Goal: Book appointment/travel/reservation

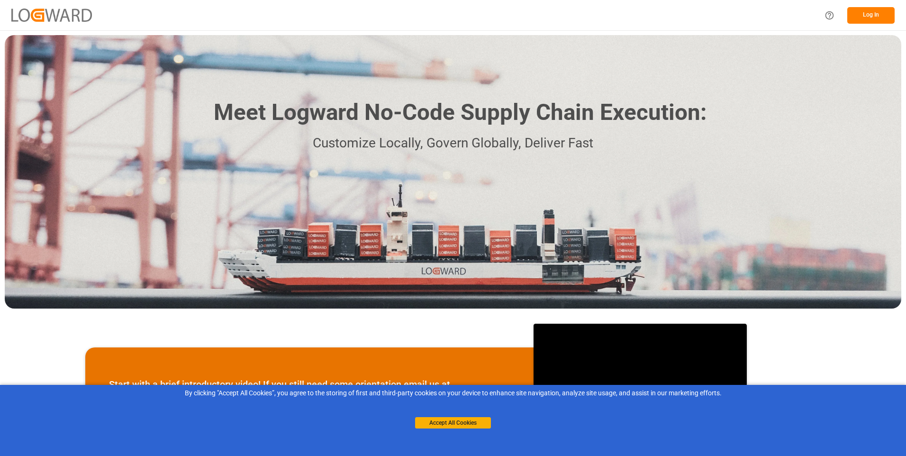
click at [870, 16] on button "Log In" at bounding box center [870, 15] width 47 height 17
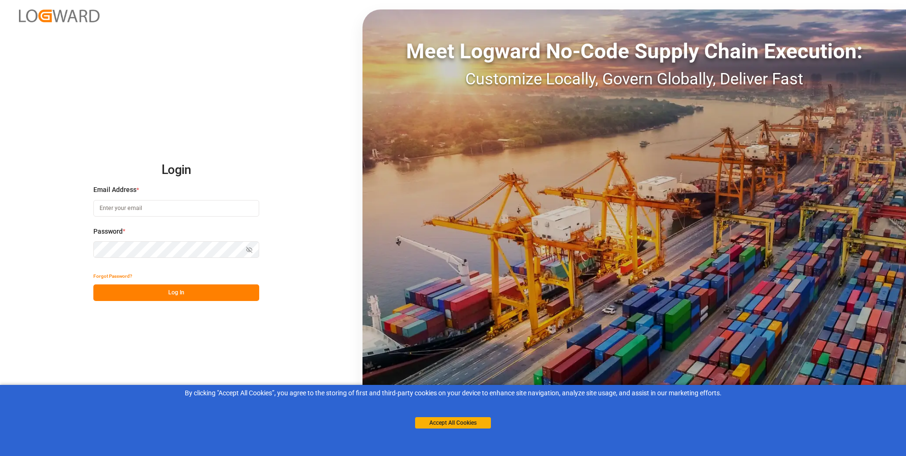
click at [171, 212] on input at bounding box center [176, 208] width 166 height 17
type input "[EMAIL_ADDRESS][DOMAIN_NAME]"
click at [249, 251] on icon "button" at bounding box center [249, 249] width 7 height 7
click at [190, 293] on button "Log In" at bounding box center [176, 292] width 166 height 17
click at [159, 209] on input at bounding box center [176, 208] width 166 height 17
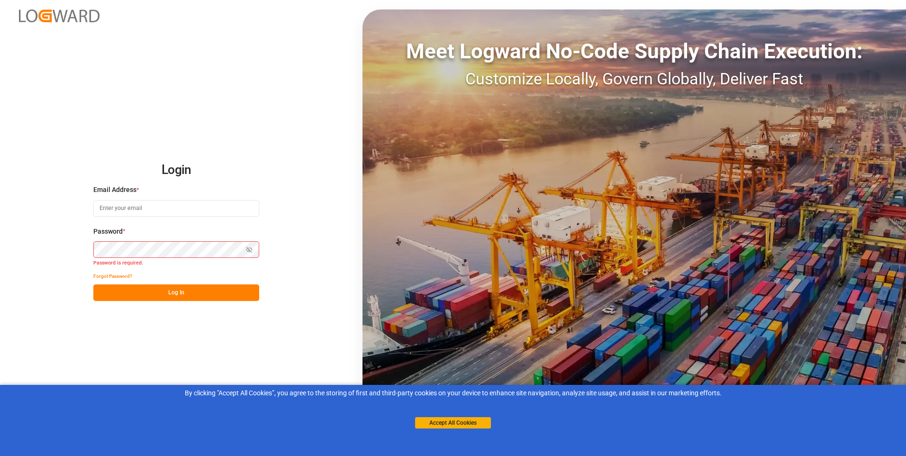
type input "[EMAIL_ADDRESS][DOMAIN_NAME]"
click at [189, 297] on button "Log In" at bounding box center [176, 292] width 166 height 17
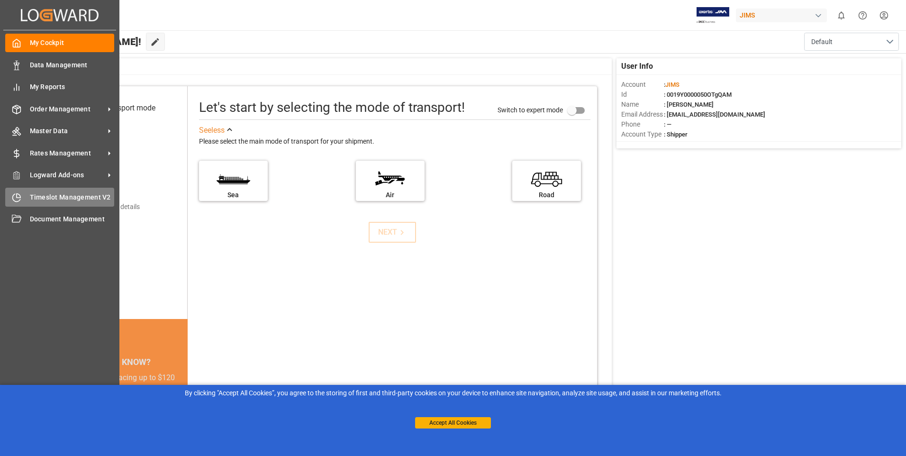
click at [40, 194] on span "Timeslot Management V2" at bounding box center [72, 197] width 85 height 10
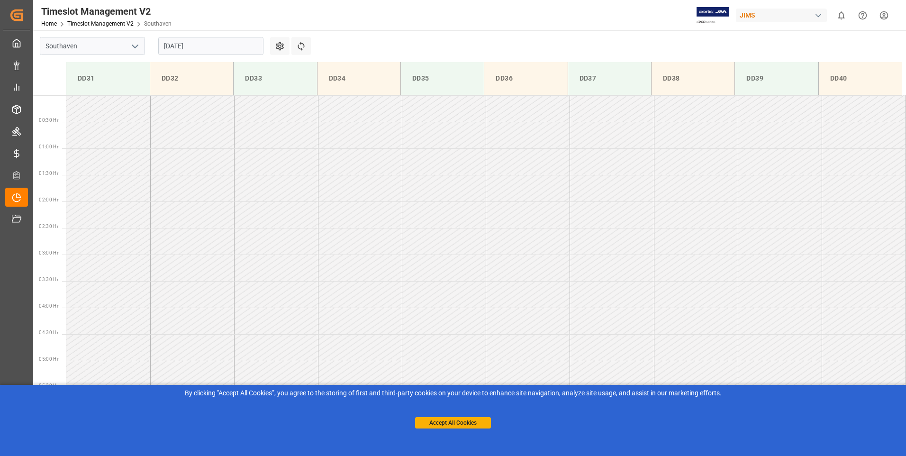
scroll to position [684, 0]
click at [132, 46] on icon "open menu" at bounding box center [134, 46] width 11 height 11
click at [80, 70] on div "Southaven" at bounding box center [92, 66] width 104 height 21
click at [83, 114] on td at bounding box center [108, 109] width 84 height 27
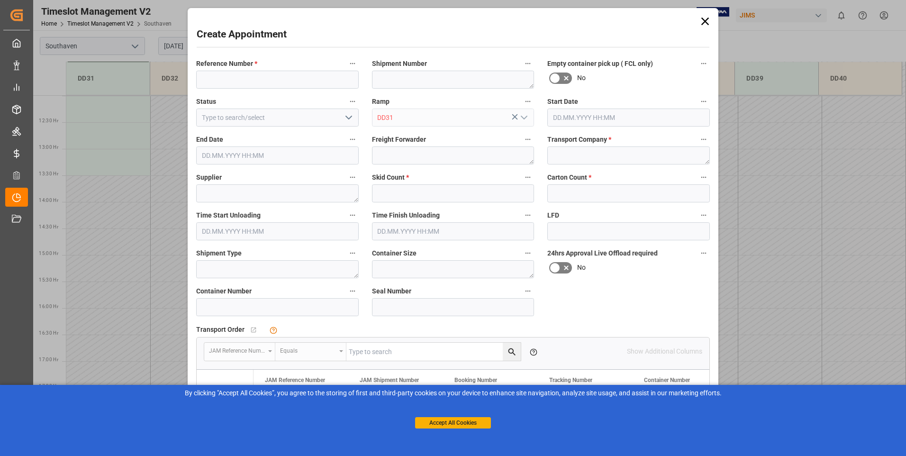
type input "[DATE] 12:00"
type input "[DATE] 12:30"
click at [83, 114] on div "Create Appointment Reference Number * Shipment Number Empty container pick up (…" at bounding box center [453, 228] width 906 height 456
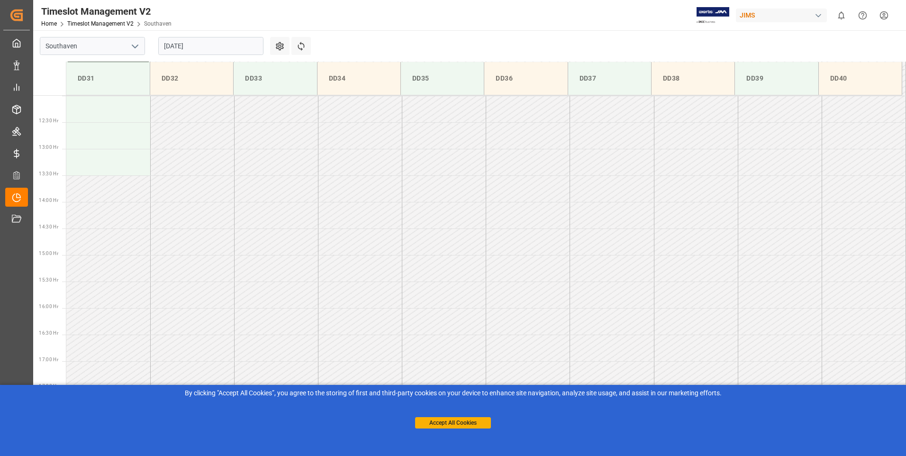
click at [83, 114] on td at bounding box center [108, 109] width 84 height 27
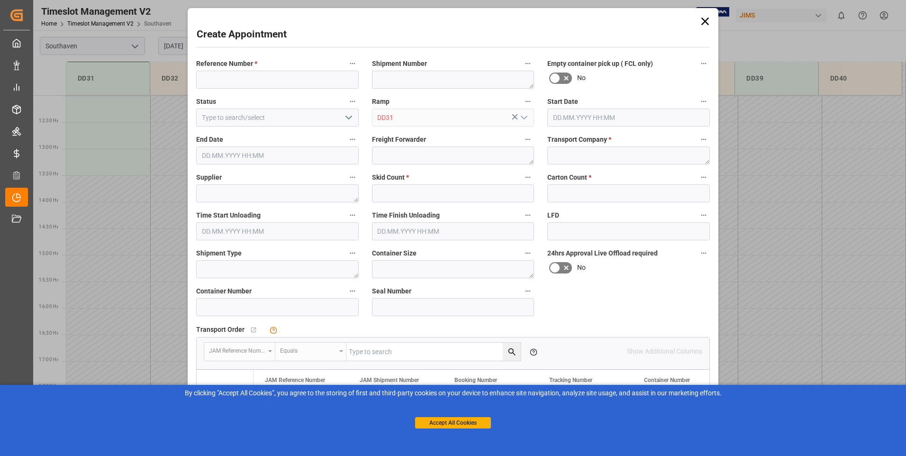
type input "[DATE] 12:00"
type input "[DATE] 12:30"
click at [232, 80] on input at bounding box center [277, 80] width 163 height 18
type input "863676oj"
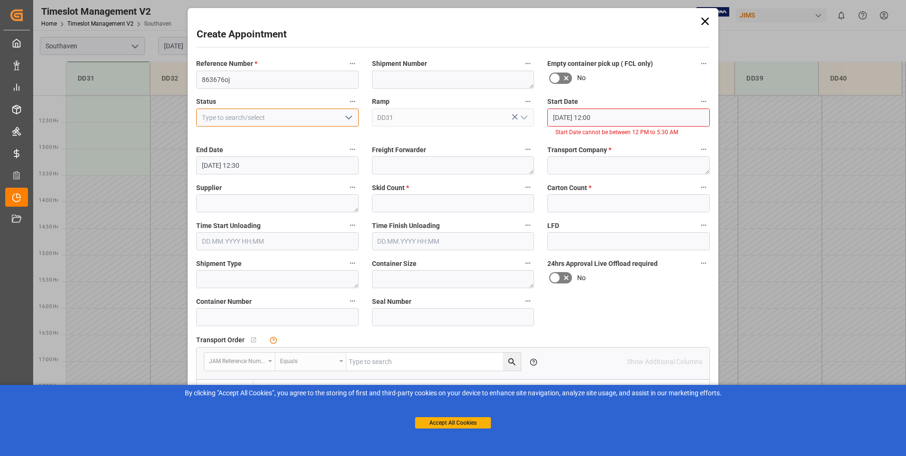
click at [217, 115] on input at bounding box center [277, 118] width 163 height 18
click at [348, 118] on polyline "open menu" at bounding box center [349, 117] width 6 height 3
click at [221, 202] on div "New appointment" at bounding box center [278, 202] width 162 height 21
type input "New appointment"
click at [399, 78] on textarea at bounding box center [453, 80] width 163 height 18
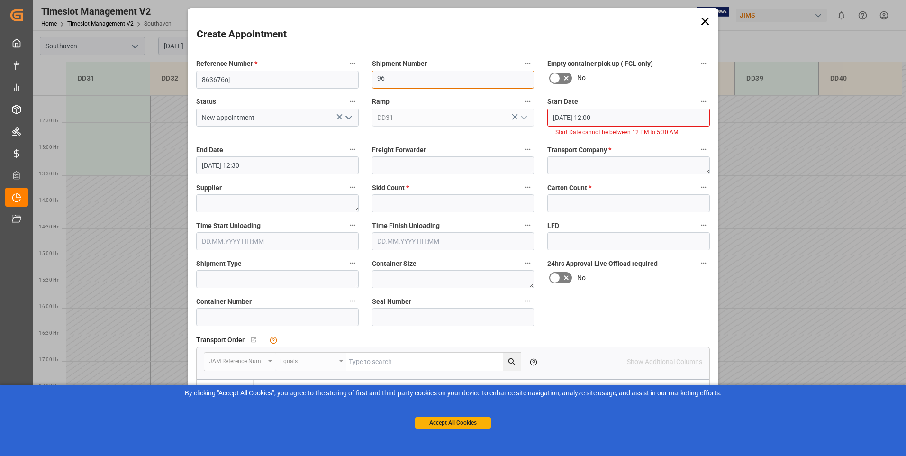
type textarea "9"
type textarea "964980962"
click at [230, 203] on textarea at bounding box center [277, 203] width 163 height 18
type textarea "shure"
click at [389, 200] on input "text" at bounding box center [453, 203] width 163 height 18
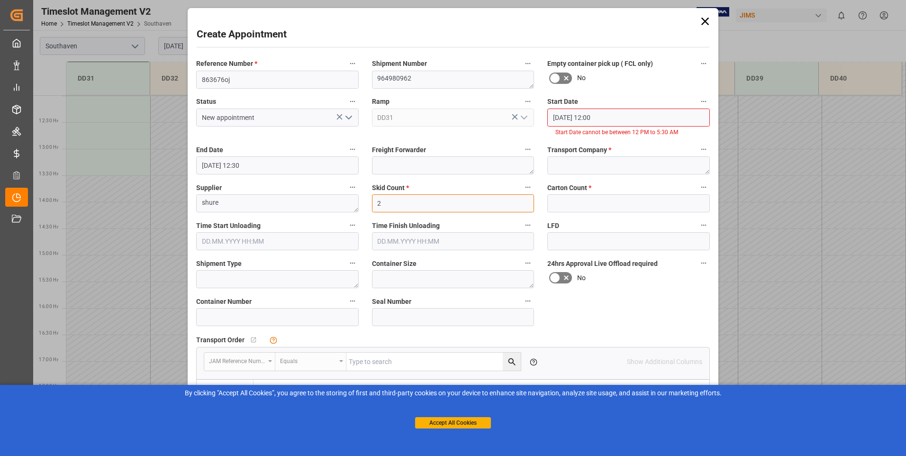
type input "2"
click at [599, 205] on input "text" at bounding box center [628, 203] width 163 height 18
type input "52"
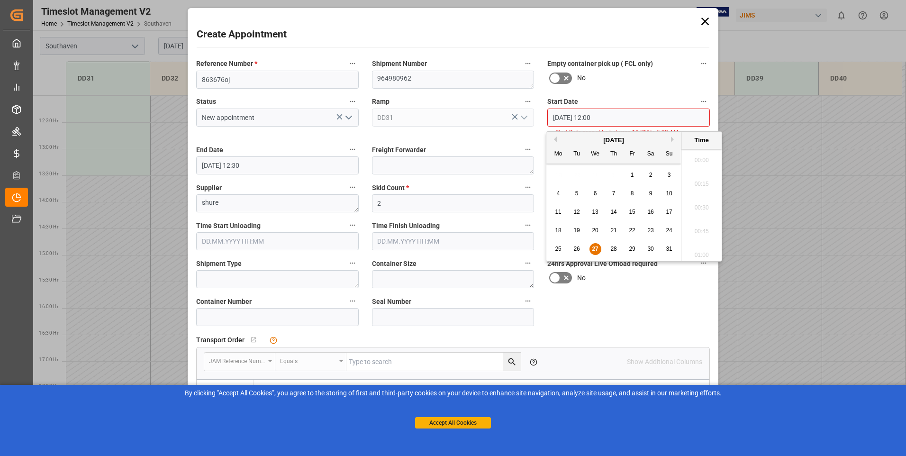
click at [593, 113] on input "[DATE] 12:00" at bounding box center [628, 118] width 163 height 18
click at [616, 249] on span "28" at bounding box center [613, 248] width 6 height 7
click at [696, 248] on li "12:30" at bounding box center [702, 252] width 40 height 24
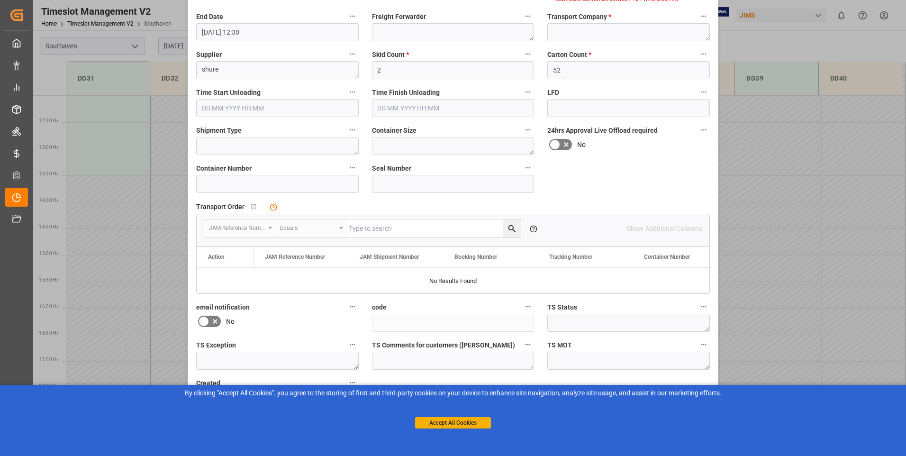
scroll to position [0, 0]
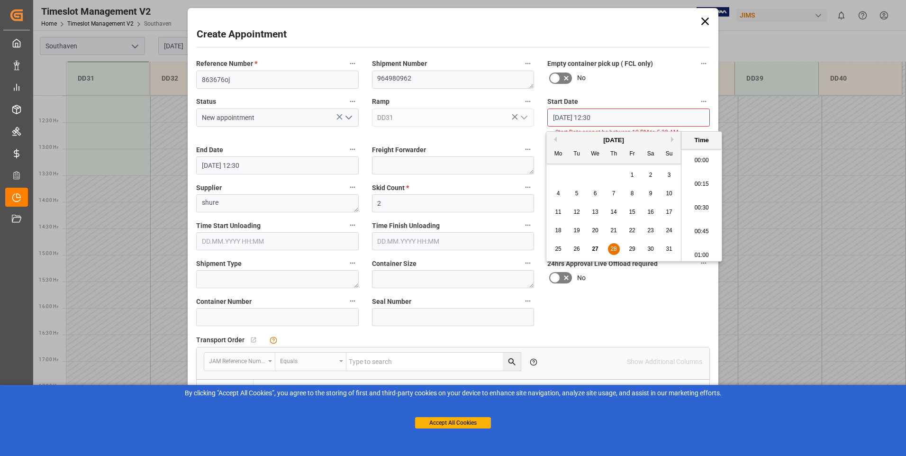
click at [615, 114] on input "[DATE] 12:30" at bounding box center [628, 118] width 163 height 18
click at [616, 248] on span "28" at bounding box center [613, 248] width 6 height 7
click at [691, 204] on li "12:30" at bounding box center [702, 205] width 40 height 24
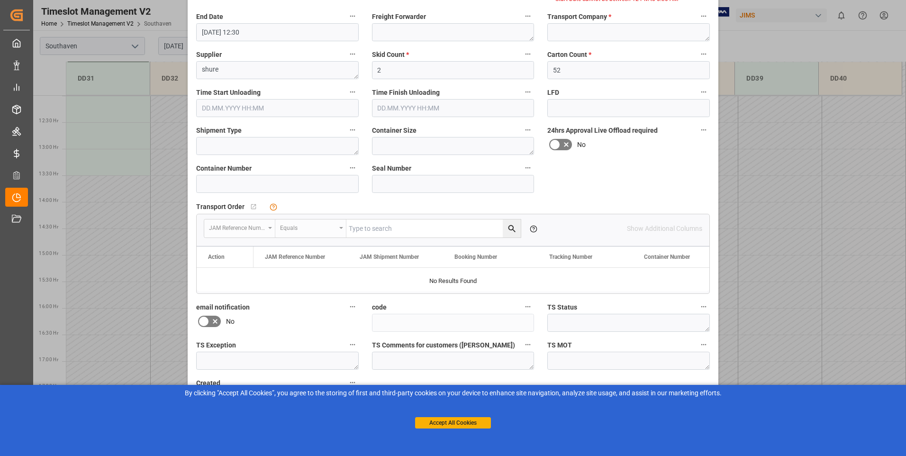
scroll to position [0, 0]
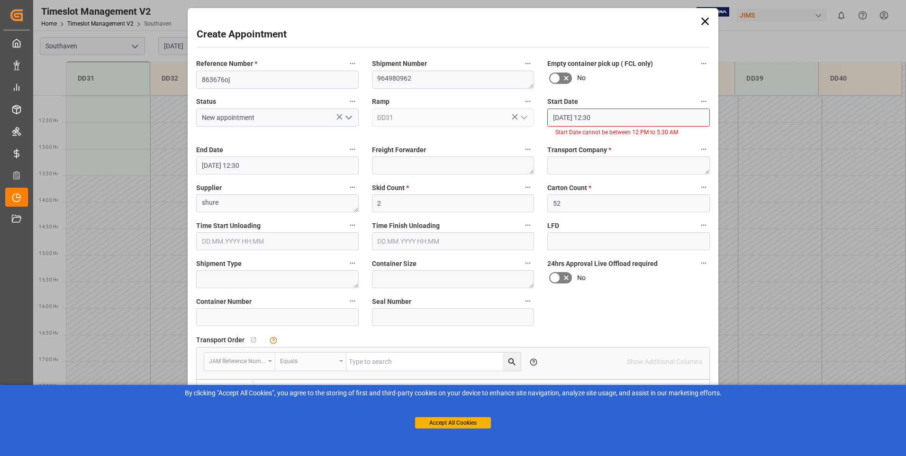
click at [609, 119] on input "[DATE] 12:30" at bounding box center [628, 118] width 163 height 18
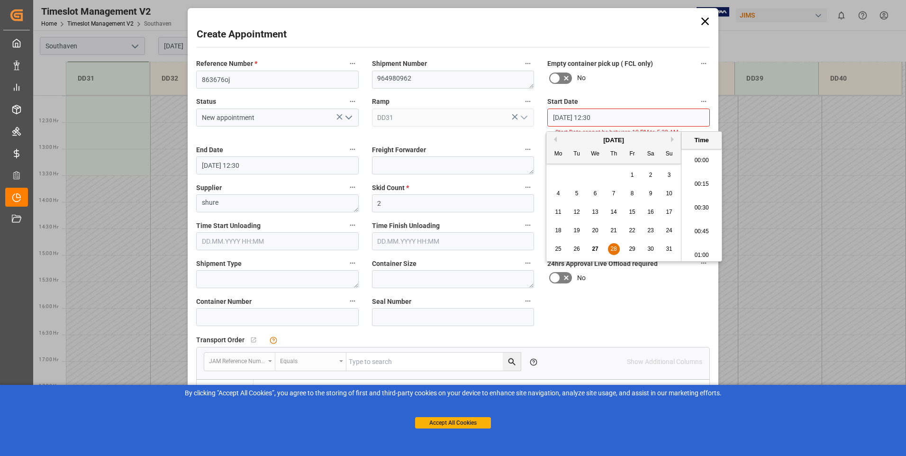
scroll to position [1141, 0]
click at [697, 254] on li "13:00" at bounding box center [702, 252] width 40 height 24
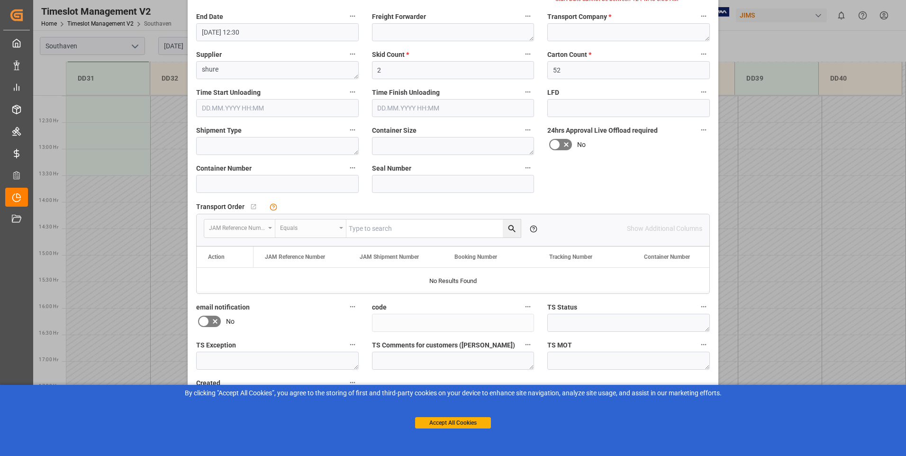
scroll to position [0, 0]
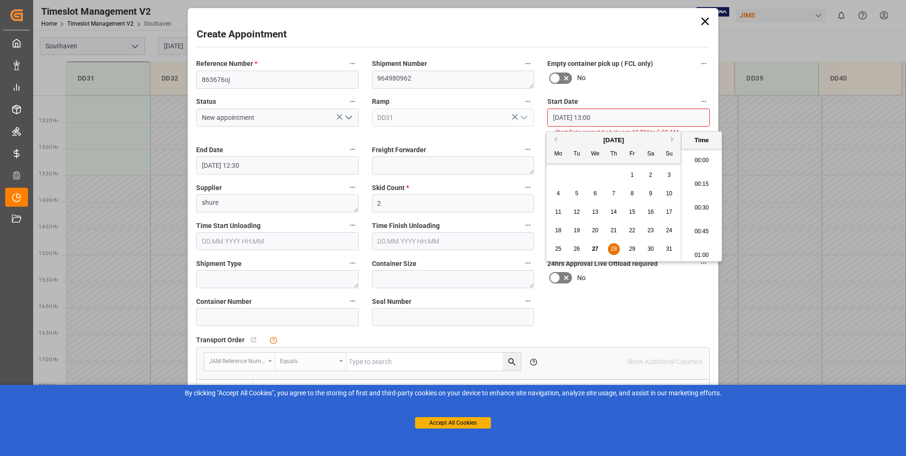
click at [659, 118] on input "[DATE] 13:00" at bounding box center [628, 118] width 163 height 18
click at [702, 158] on li "12:00" at bounding box center [702, 157] width 40 height 24
type input "[DATE] 12:00"
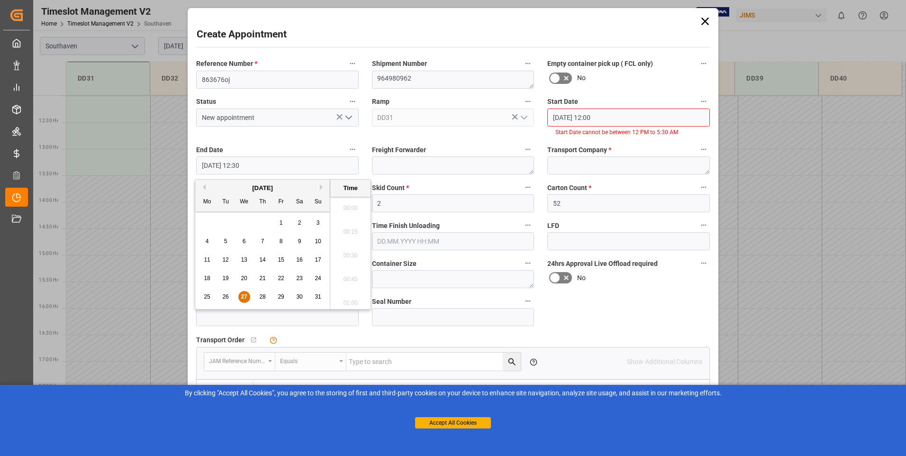
click at [264, 166] on input "[DATE] 12:30" at bounding box center [277, 165] width 163 height 18
click at [263, 298] on span "28" at bounding box center [262, 296] width 6 height 7
type input "[DATE] 12:30"
click at [661, 119] on input "[DATE] 12:00" at bounding box center [628, 118] width 163 height 18
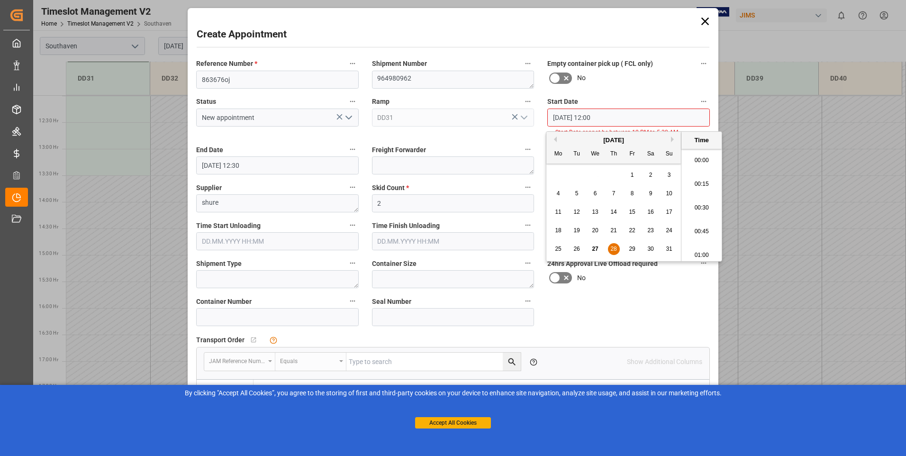
scroll to position [1093, 0]
click at [615, 250] on span "28" at bounding box center [613, 248] width 6 height 7
click at [696, 251] on li "13:00" at bounding box center [702, 252] width 40 height 24
type input "[DATE] 13:00"
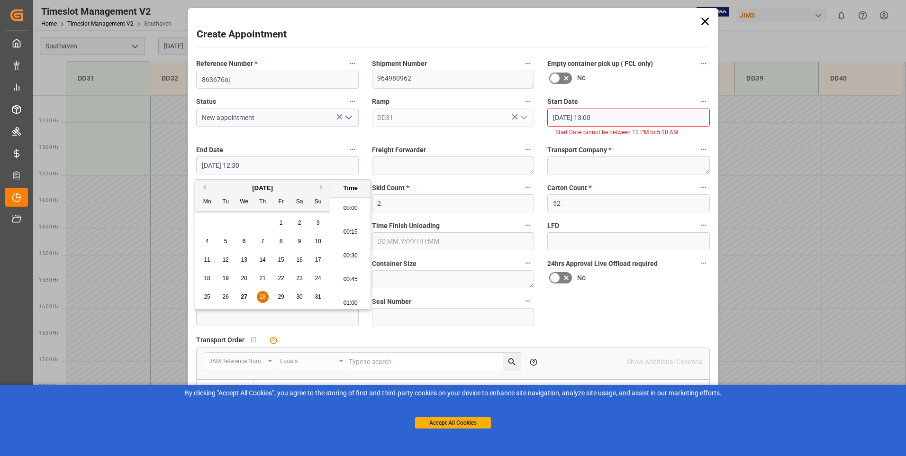
click at [266, 169] on input "[DATE] 12:30" at bounding box center [277, 165] width 163 height 18
click at [351, 252] on li "11:00" at bounding box center [350, 253] width 40 height 24
type input "[DATE] 11:00"
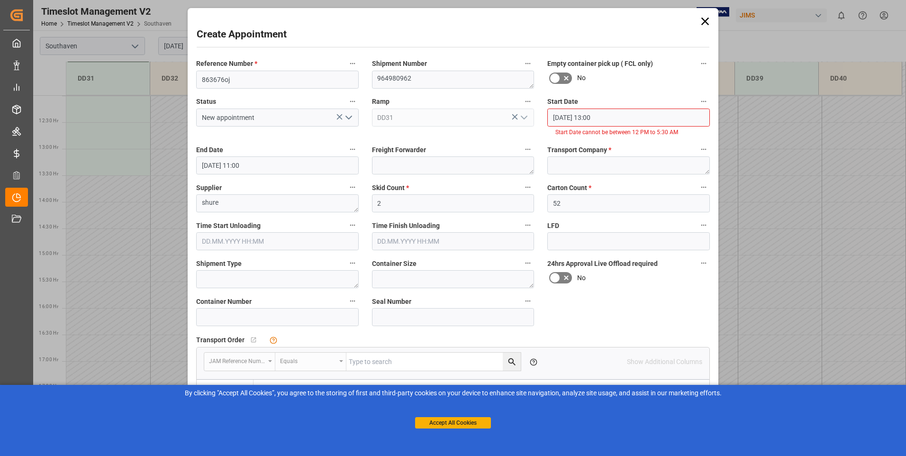
scroll to position [133, 0]
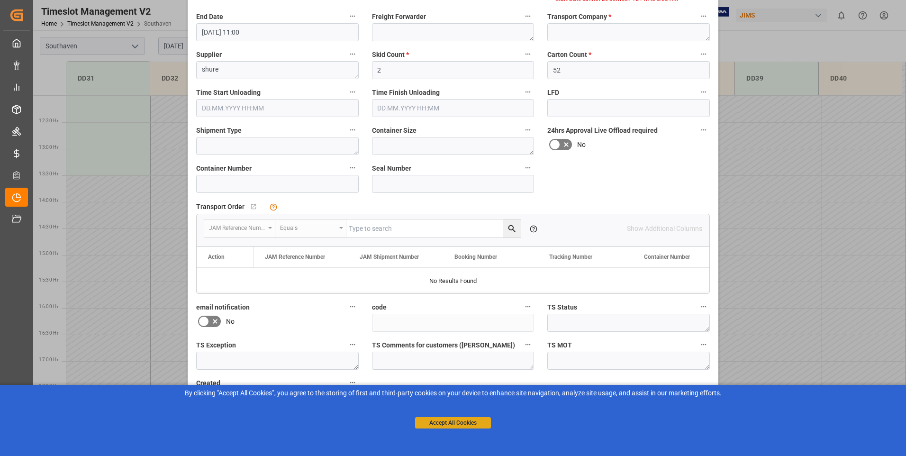
click at [466, 424] on button "Accept All Cookies" at bounding box center [453, 422] width 76 height 11
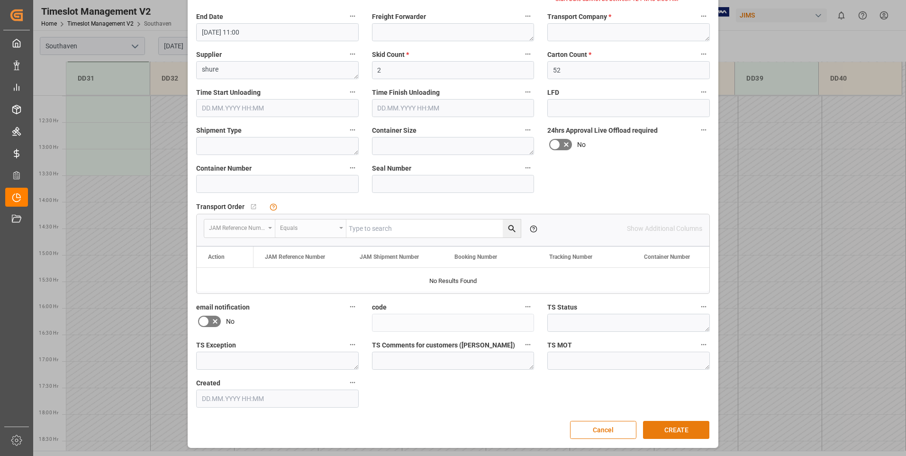
click at [673, 428] on button "CREATE" at bounding box center [676, 430] width 66 height 18
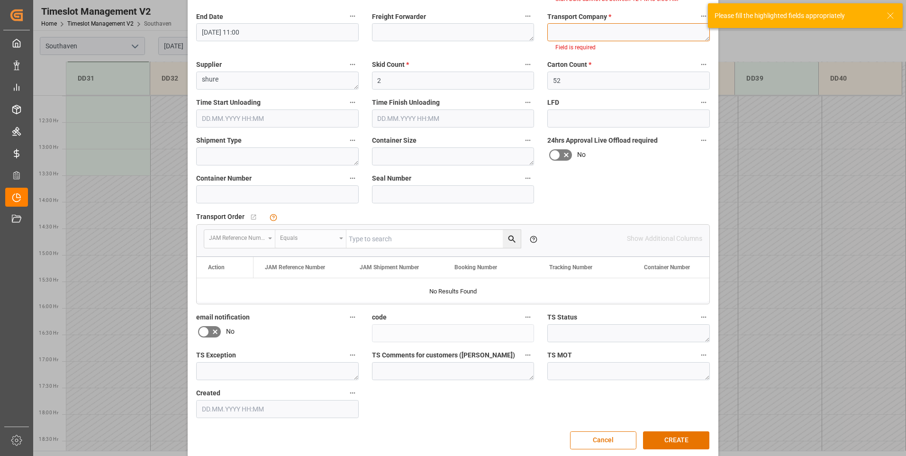
click at [569, 31] on textarea at bounding box center [628, 32] width 163 height 18
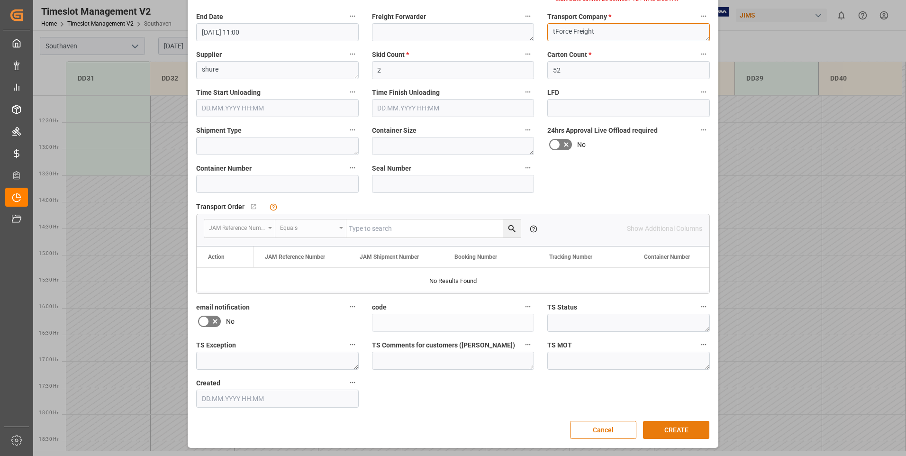
type textarea "tForce Freight"
click at [656, 428] on button "CREATE" at bounding box center [676, 430] width 66 height 18
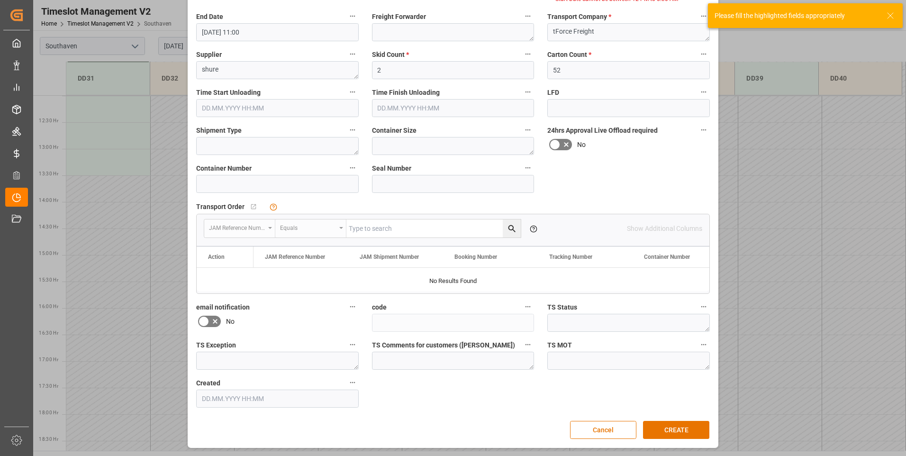
scroll to position [0, 0]
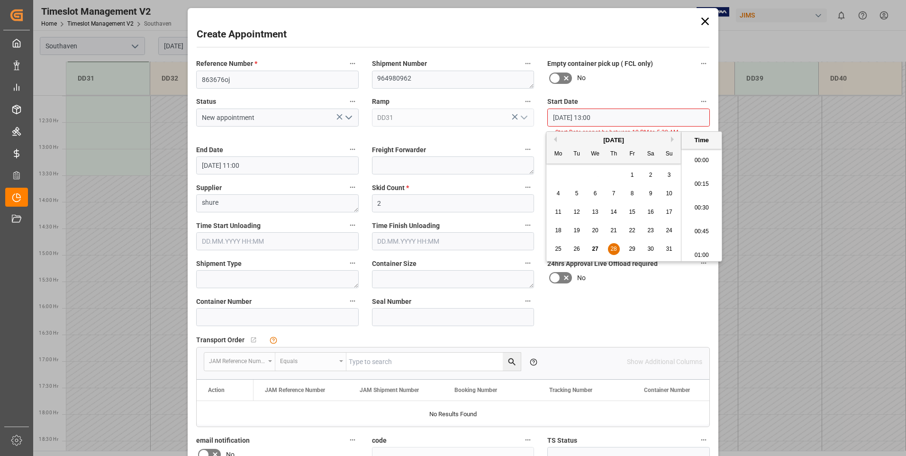
click at [628, 118] on input "[DATE] 13:00" at bounding box center [628, 118] width 163 height 18
click at [704, 157] on li "12:30" at bounding box center [702, 157] width 40 height 24
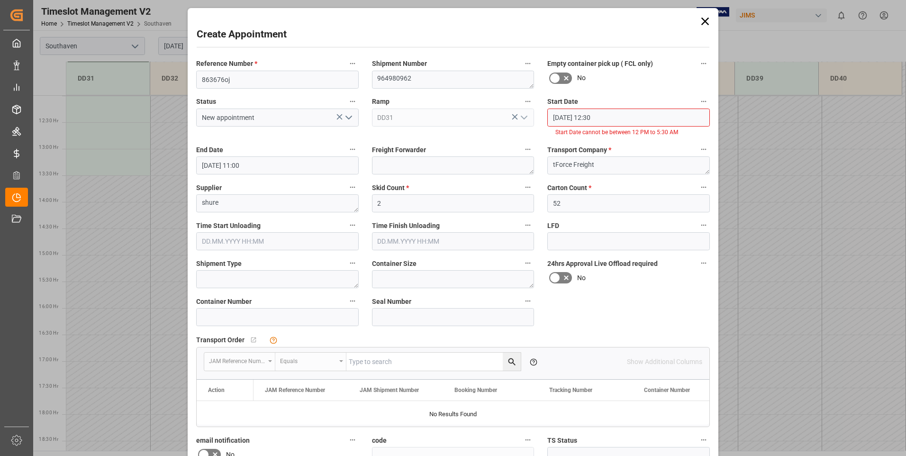
scroll to position [133, 0]
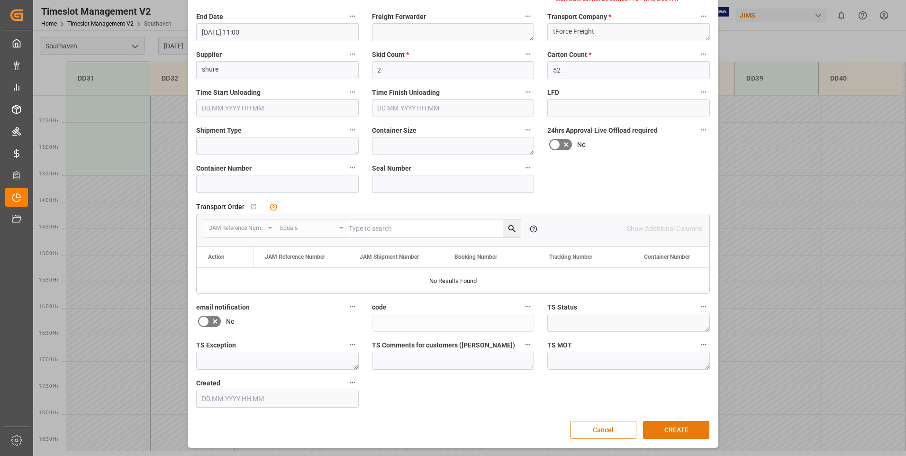
click at [672, 432] on button "CREATE" at bounding box center [676, 430] width 66 height 18
click at [609, 30] on textarea "tForce Freight" at bounding box center [628, 32] width 163 height 18
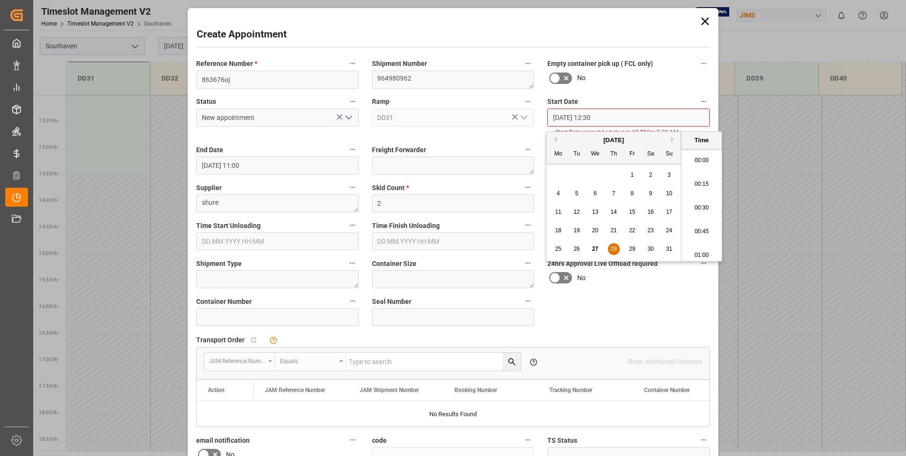
click at [615, 120] on input "[DATE] 12:30" at bounding box center [628, 118] width 163 height 18
click at [704, 99] on icon "button" at bounding box center [704, 102] width 8 height 8
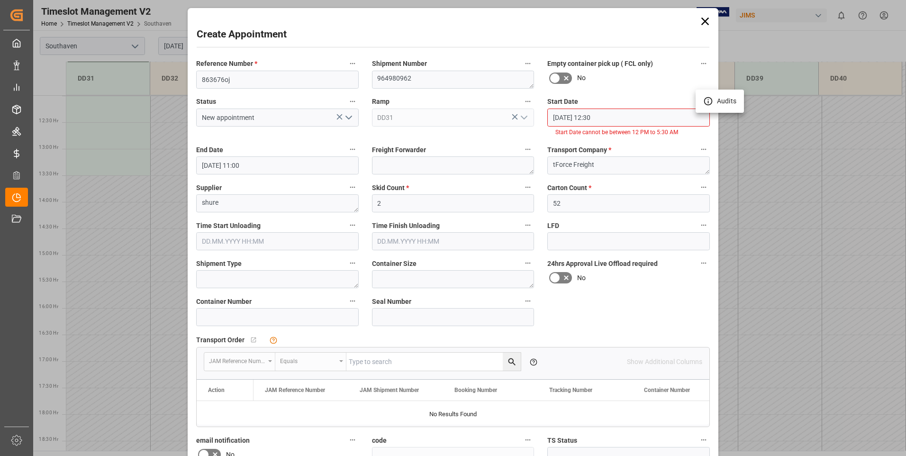
click at [682, 112] on div at bounding box center [453, 228] width 906 height 456
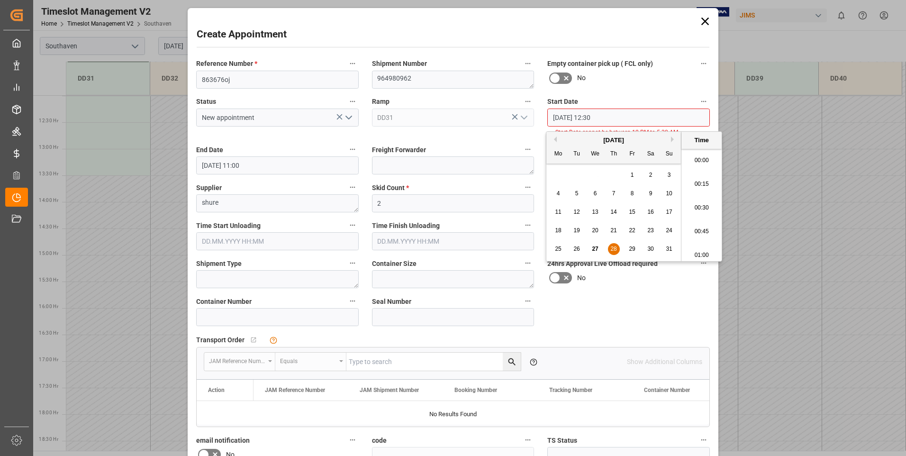
click at [667, 119] on input "[DATE] 12:30" at bounding box center [628, 118] width 163 height 18
click at [634, 251] on span "29" at bounding box center [632, 248] width 6 height 7
click at [700, 249] on li "12:30" at bounding box center [702, 252] width 40 height 24
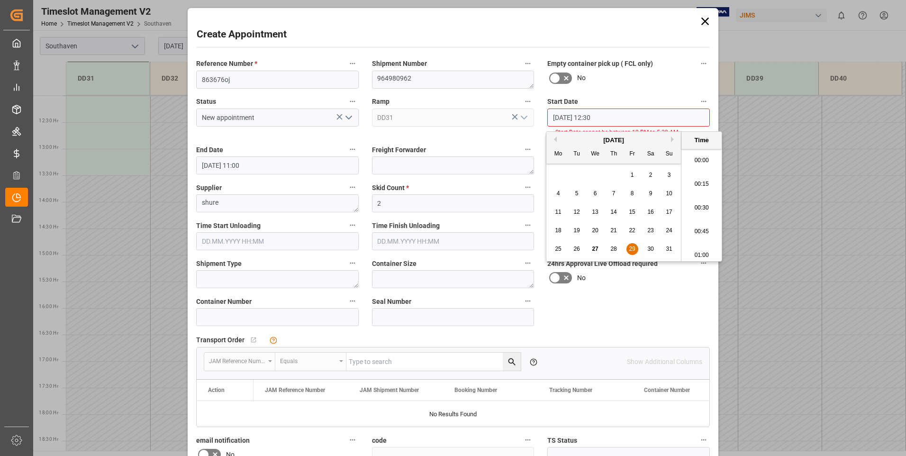
click at [608, 117] on input "[DATE] 12:30" at bounding box center [628, 118] width 163 height 18
click at [616, 246] on span "28" at bounding box center [613, 248] width 6 height 7
type input "[DATE] 12:30"
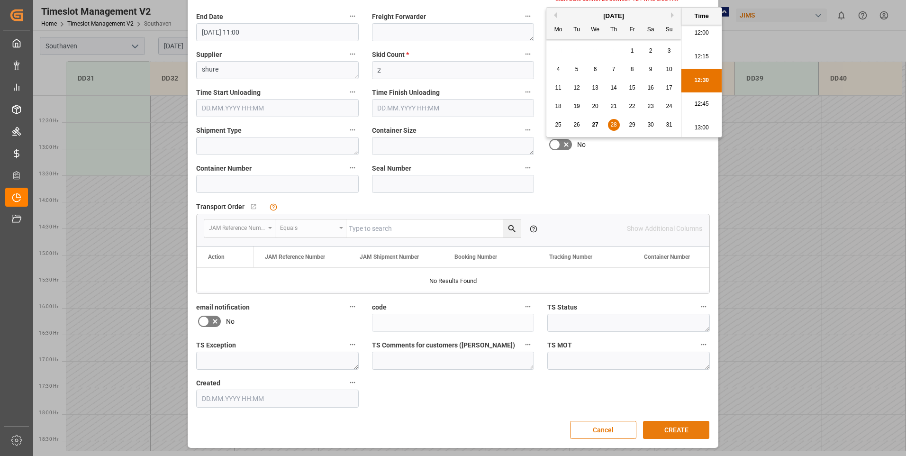
click at [671, 435] on button "CREATE" at bounding box center [676, 430] width 66 height 18
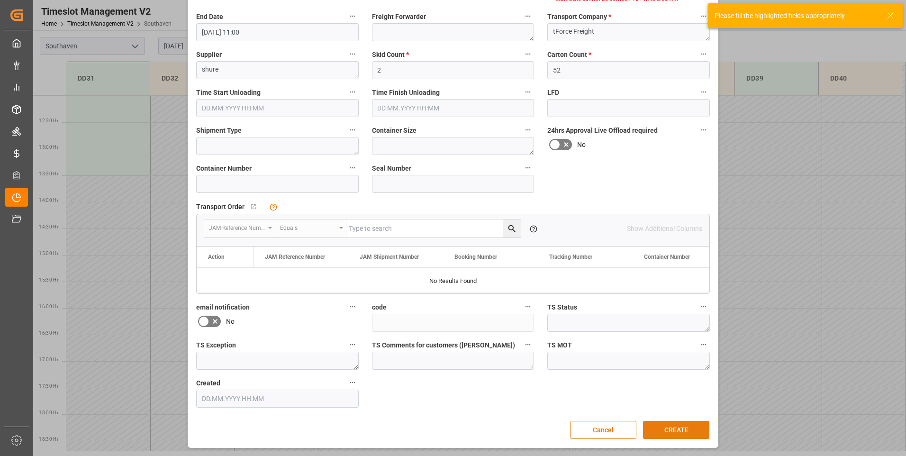
click at [673, 432] on button "CREATE" at bounding box center [676, 430] width 66 height 18
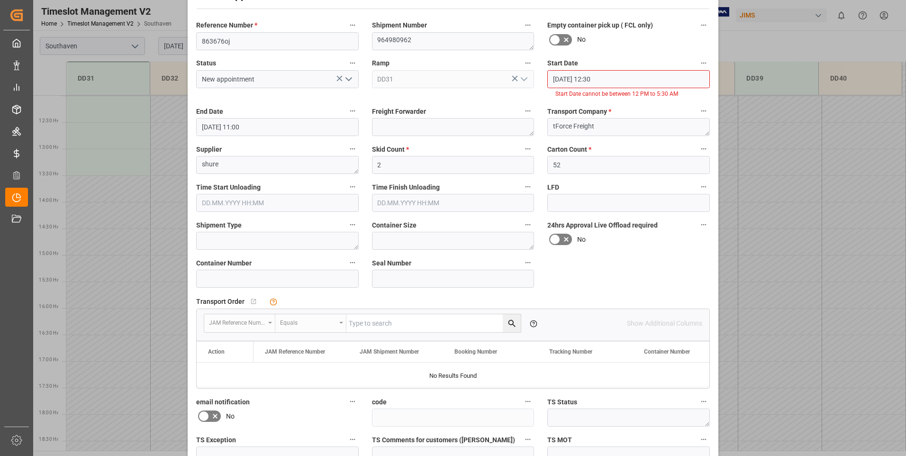
scroll to position [0, 0]
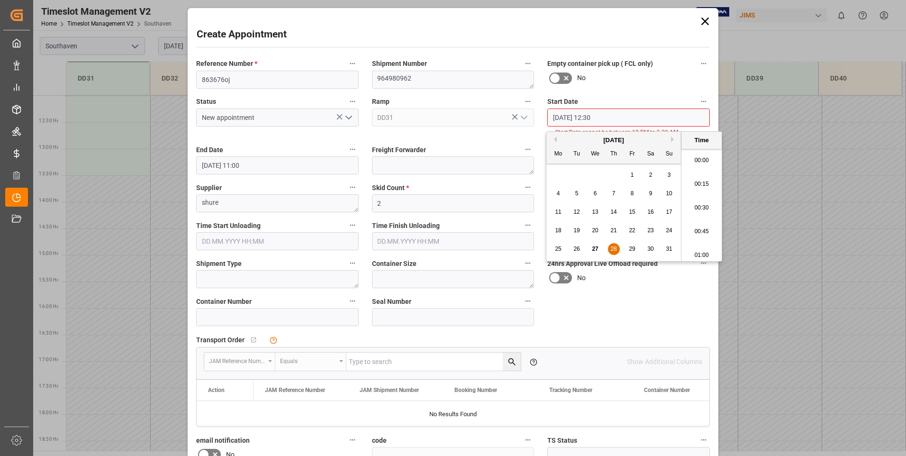
click at [608, 120] on input "[DATE] 12:30" at bounding box center [628, 118] width 163 height 18
click at [528, 122] on div "Reference Number * 863676oj Shipment Number 964980962 Empty container pick up (…" at bounding box center [453, 299] width 527 height 491
click at [694, 91] on div "Empty container pick up ( FCL only) No" at bounding box center [629, 73] width 176 height 38
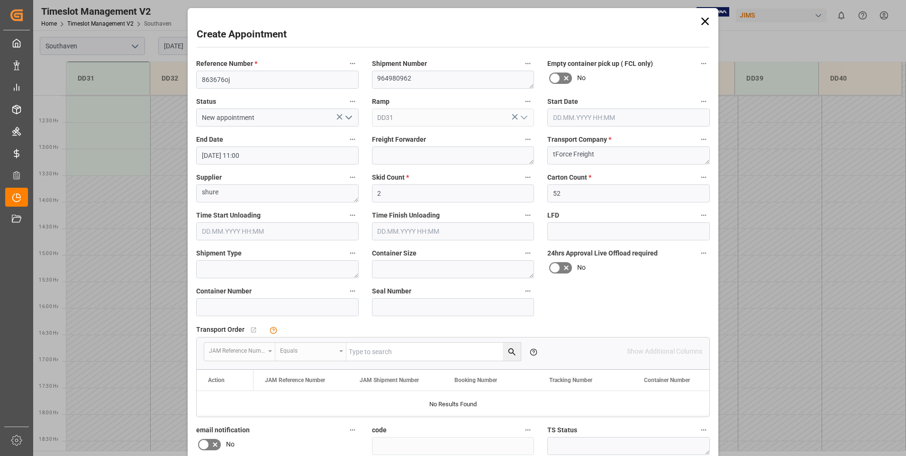
scroll to position [123, 0]
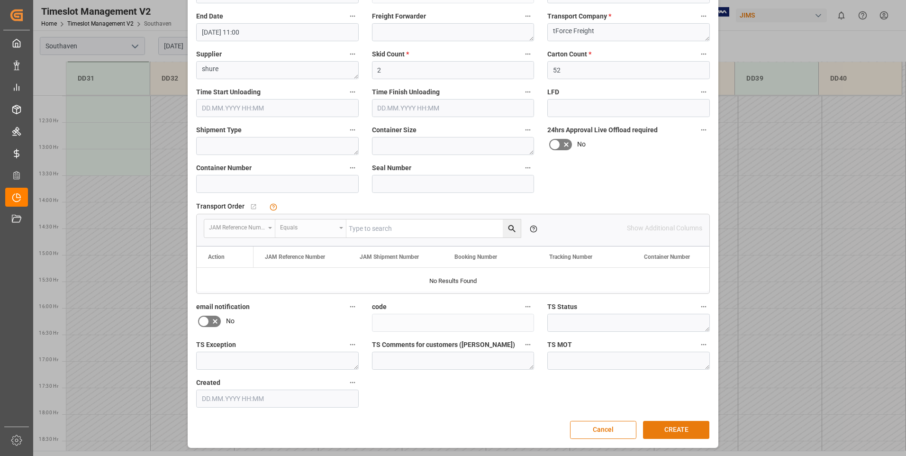
click at [669, 430] on button "CREATE" at bounding box center [676, 430] width 66 height 18
click at [670, 430] on button "CREATE" at bounding box center [676, 430] width 66 height 18
click at [647, 424] on button "CREATE" at bounding box center [676, 430] width 66 height 18
type textarea "Shure"
click at [674, 430] on button "CREATE" at bounding box center [676, 430] width 66 height 18
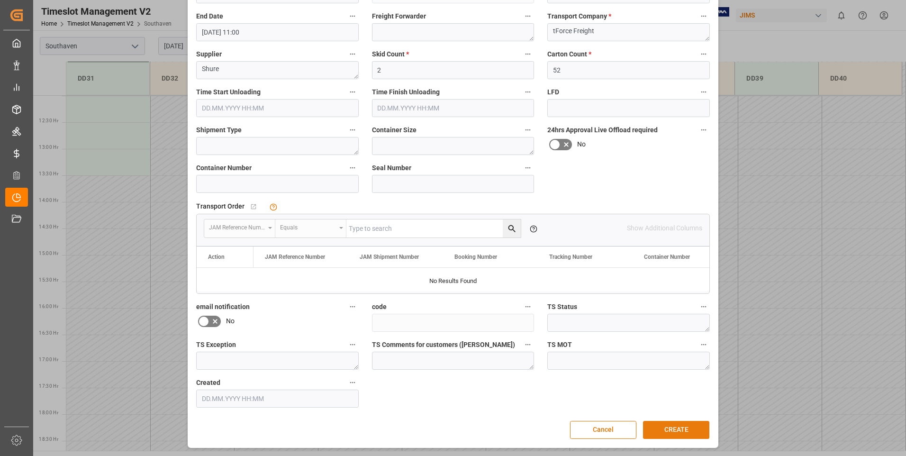
click at [680, 431] on button "CREATE" at bounding box center [676, 430] width 66 height 18
click at [689, 430] on button "CREATE" at bounding box center [676, 430] width 66 height 18
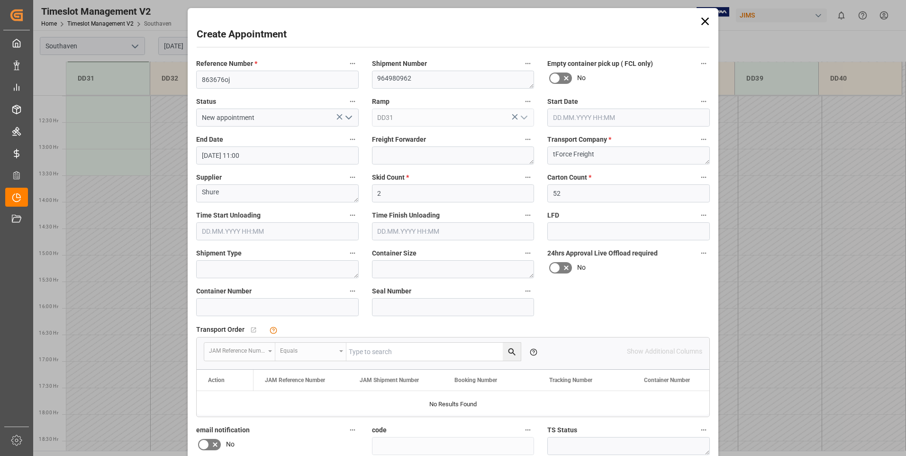
click at [347, 118] on polyline "open menu" at bounding box center [349, 117] width 6 height 3
click at [347, 118] on icon "close menu" at bounding box center [348, 117] width 11 height 11
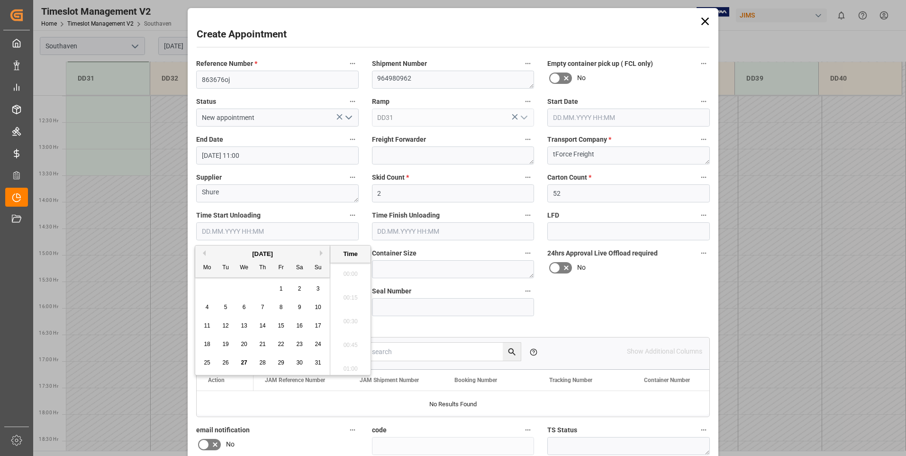
click at [226, 232] on input "text" at bounding box center [277, 231] width 163 height 18
click at [265, 363] on span "28" at bounding box center [262, 362] width 6 height 7
click at [352, 363] on li "07:00" at bounding box center [350, 366] width 40 height 24
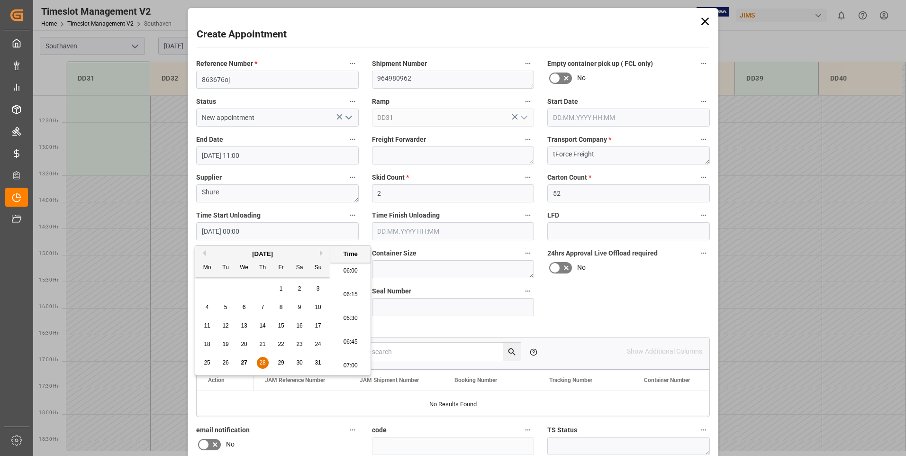
type input "[DATE] 07:00"
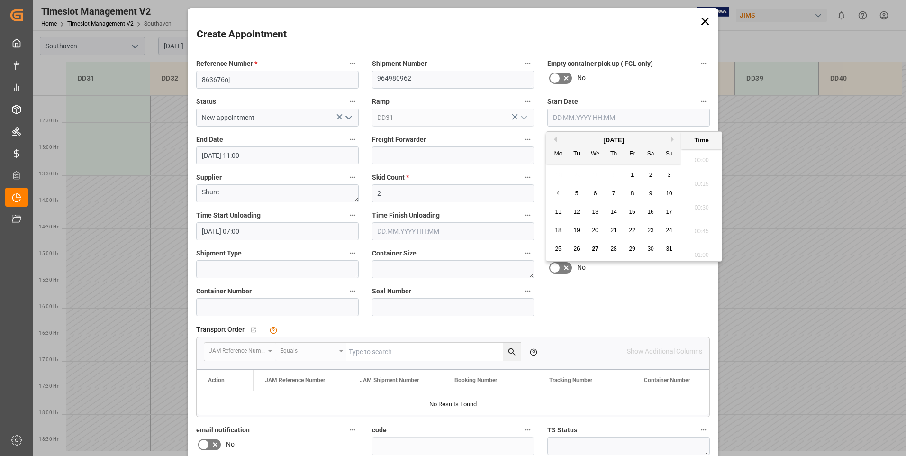
click at [578, 118] on input "text" at bounding box center [628, 118] width 163 height 18
click at [613, 249] on span "28" at bounding box center [613, 248] width 6 height 7
click at [702, 158] on li "13:00" at bounding box center [702, 157] width 40 height 24
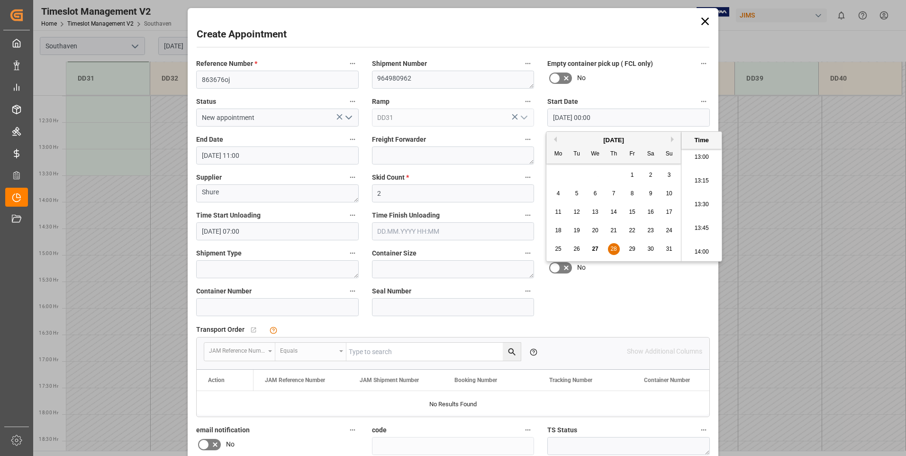
type input "[DATE] 13:00"
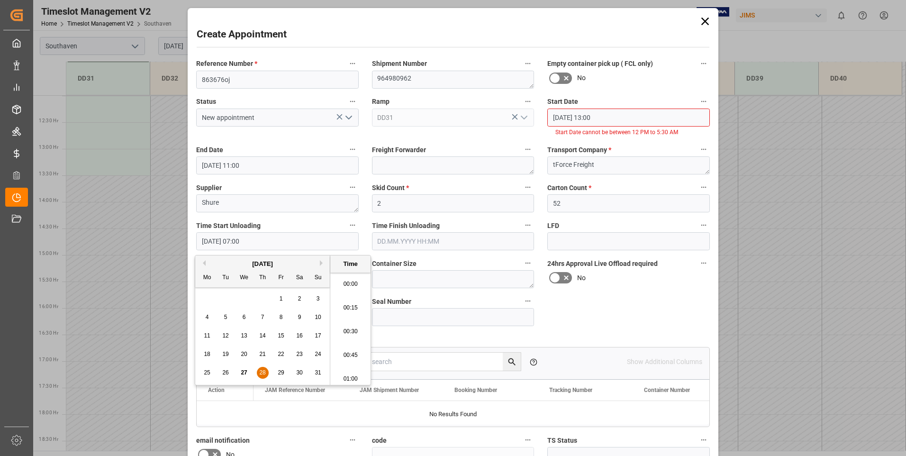
click at [259, 243] on input "[DATE] 07:00" at bounding box center [277, 241] width 163 height 18
click at [281, 372] on span "29" at bounding box center [281, 372] width 6 height 7
type input "[DATE] 07:00"
click at [610, 117] on input "[DATE] 13:00" at bounding box center [628, 118] width 163 height 18
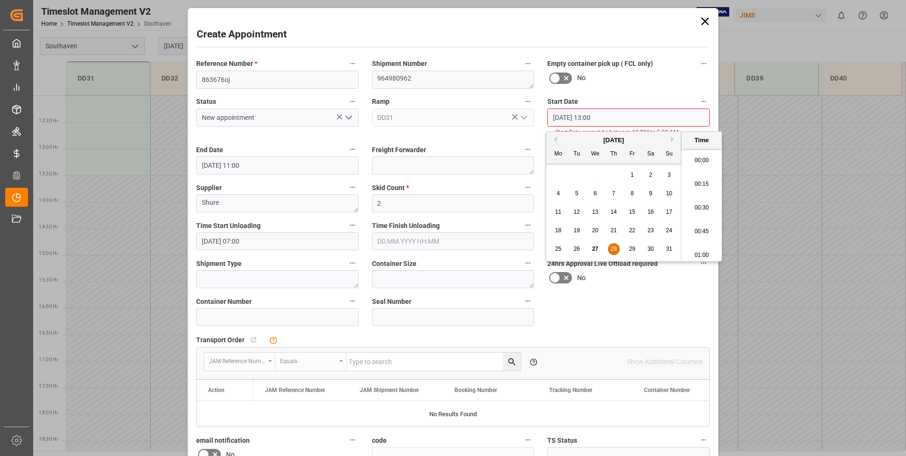
scroll to position [1188, 0]
click at [629, 247] on span "29" at bounding box center [632, 248] width 6 height 7
click at [698, 200] on li "13:00" at bounding box center [702, 205] width 40 height 24
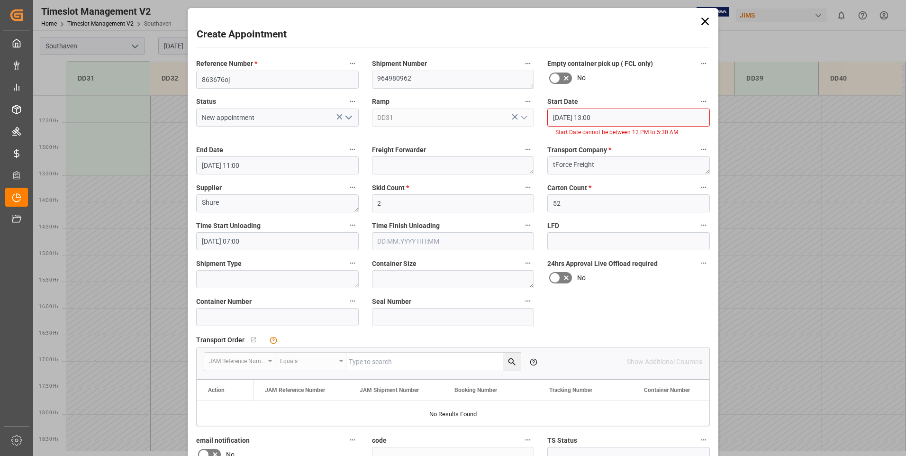
scroll to position [133, 0]
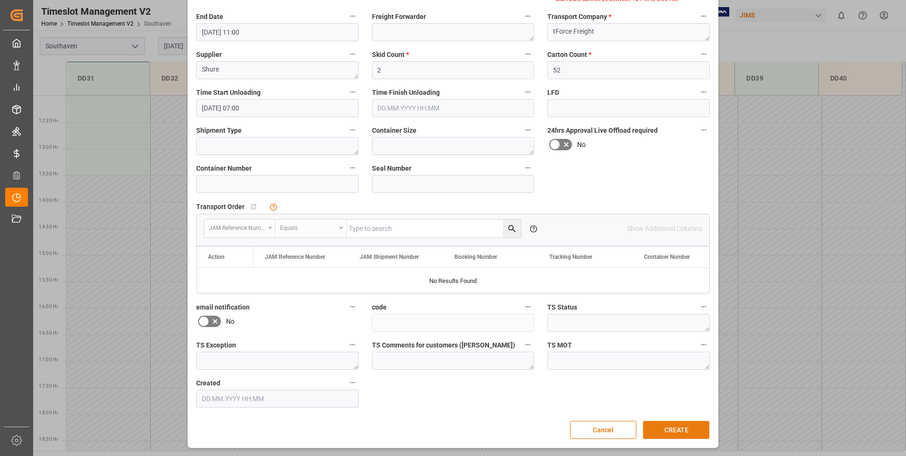
click at [671, 426] on button "CREATE" at bounding box center [676, 430] width 66 height 18
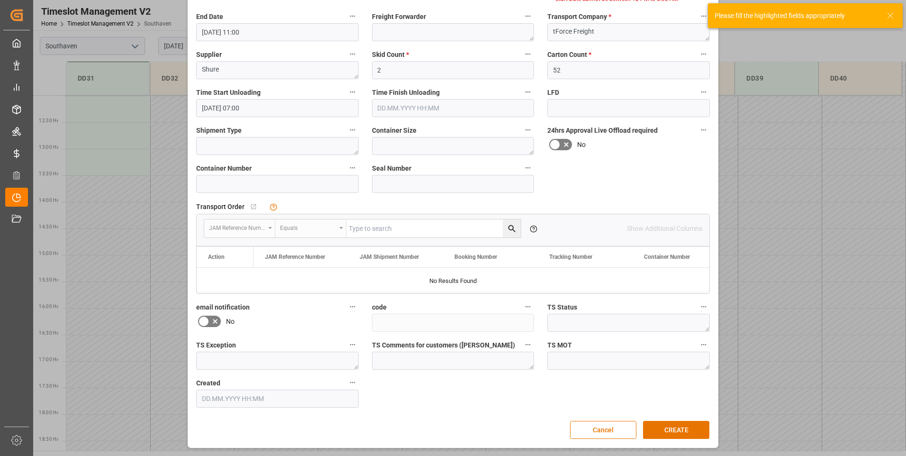
scroll to position [38, 0]
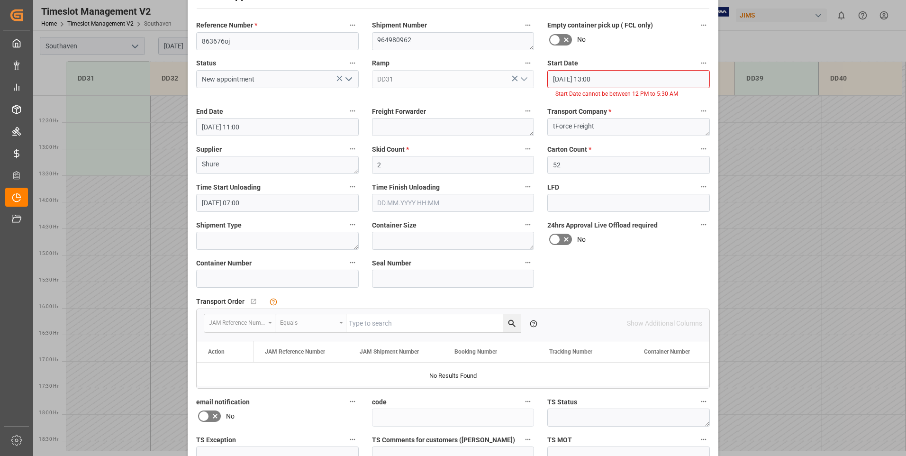
click at [613, 84] on input "[DATE] 13:00" at bounding box center [628, 79] width 163 height 18
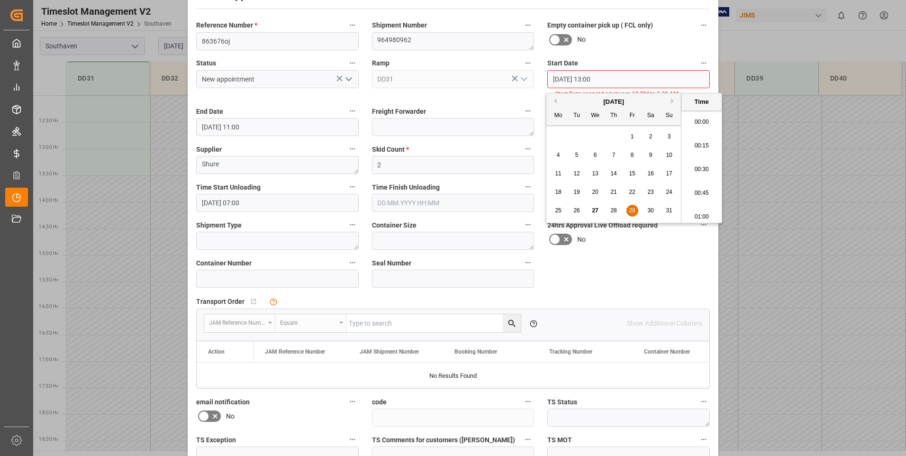
scroll to position [1188, 0]
click at [629, 210] on span "29" at bounding box center [632, 210] width 6 height 7
click at [697, 116] on li "12:30" at bounding box center [702, 119] width 40 height 24
type input "[DATE] 12:30"
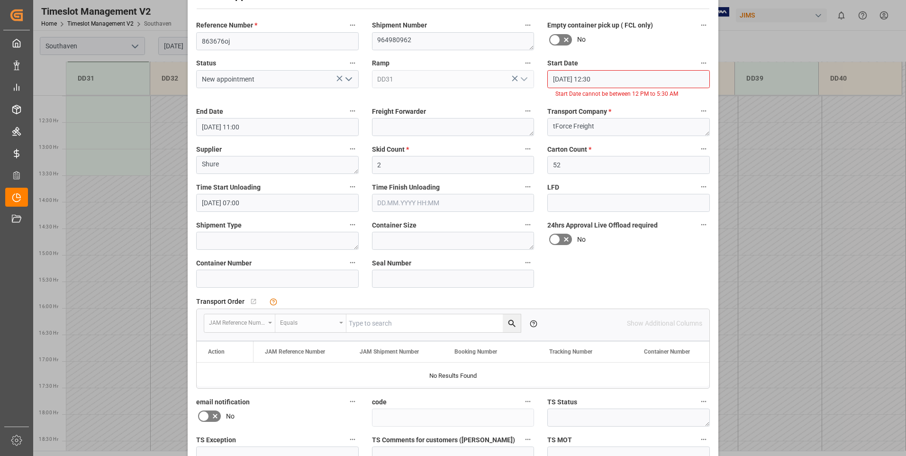
scroll to position [133, 0]
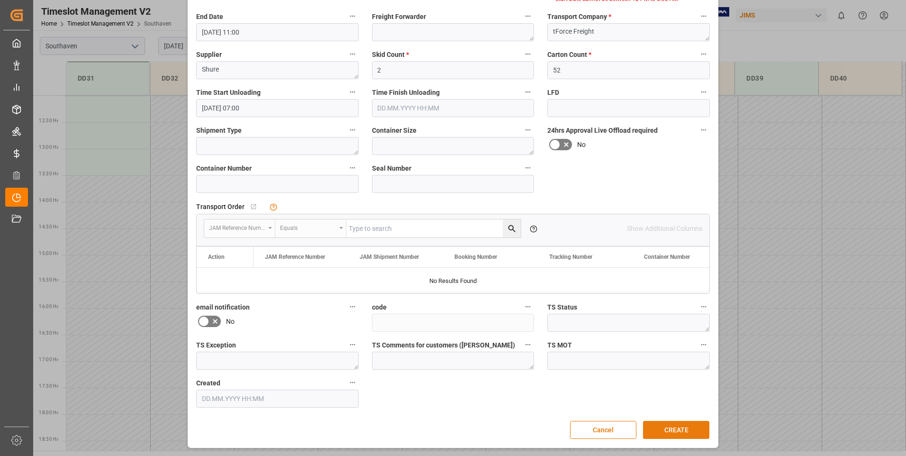
click at [664, 425] on button "CREATE" at bounding box center [676, 430] width 66 height 18
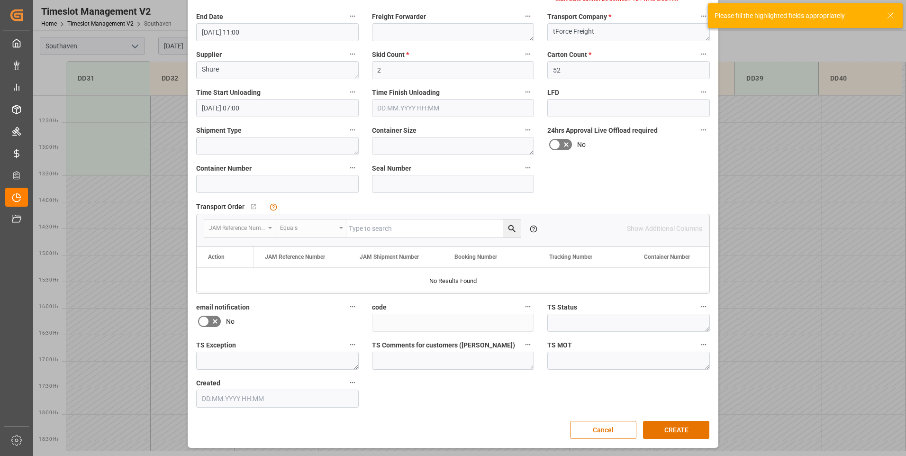
scroll to position [0, 0]
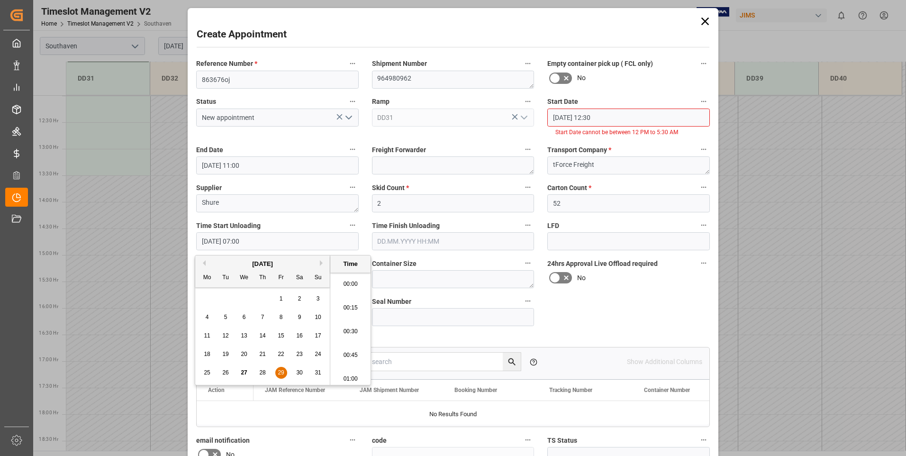
click at [256, 242] on input "[DATE] 07:00" at bounding box center [277, 241] width 163 height 18
click at [266, 373] on div "28" at bounding box center [263, 372] width 12 height 11
click at [265, 373] on span "28" at bounding box center [262, 372] width 6 height 7
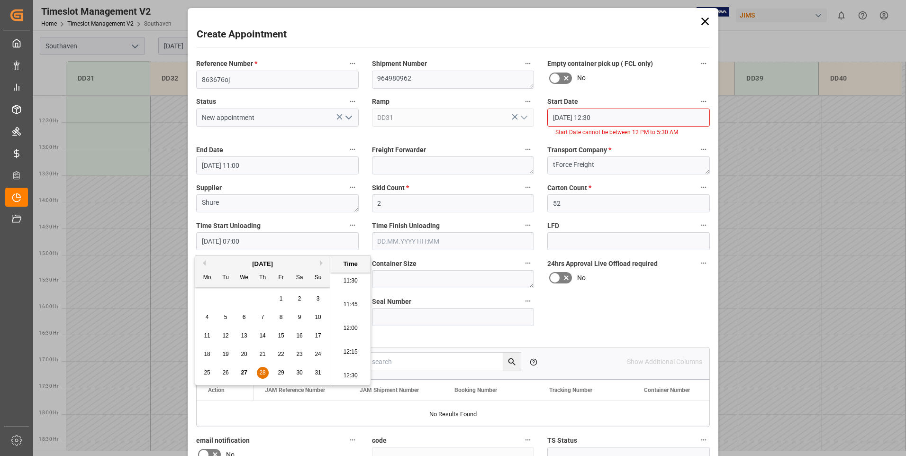
click at [353, 376] on li "12:30" at bounding box center [350, 376] width 40 height 24
type input "[DATE] 12:30"
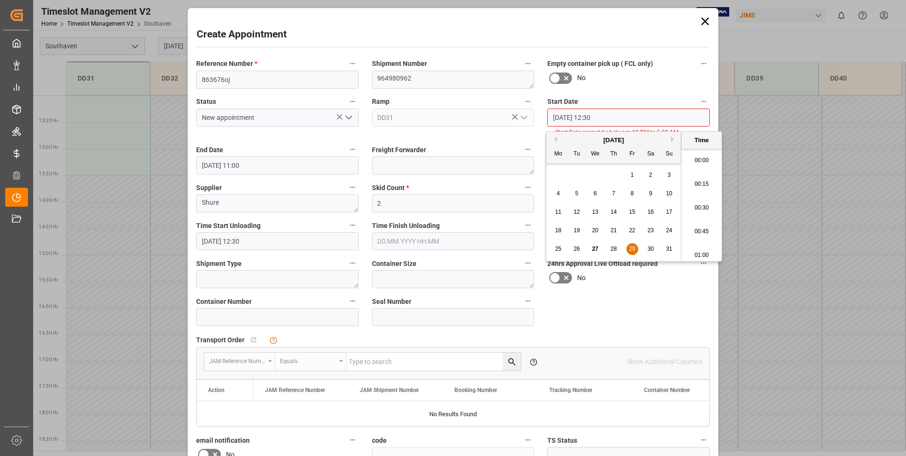
click at [618, 115] on input "[DATE] 12:30" at bounding box center [628, 118] width 163 height 18
click at [612, 248] on span "28" at bounding box center [613, 248] width 6 height 7
click at [700, 229] on li "16:15" at bounding box center [702, 229] width 40 height 24
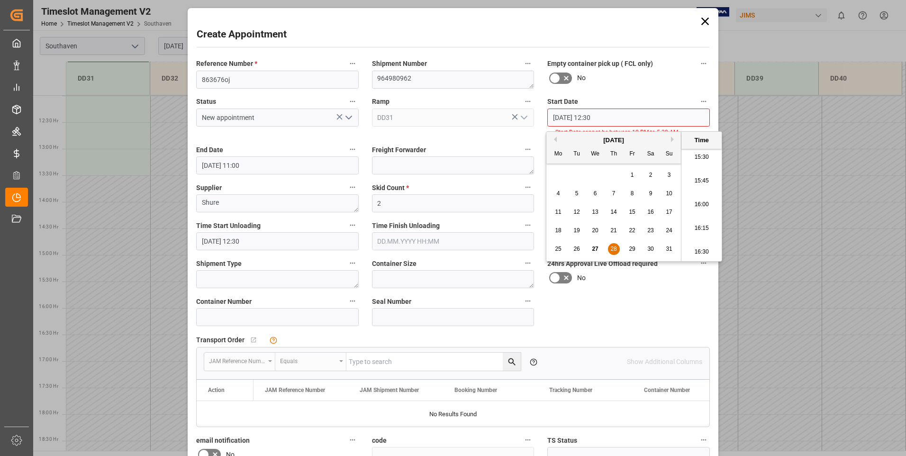
type input "[DATE] 16:15"
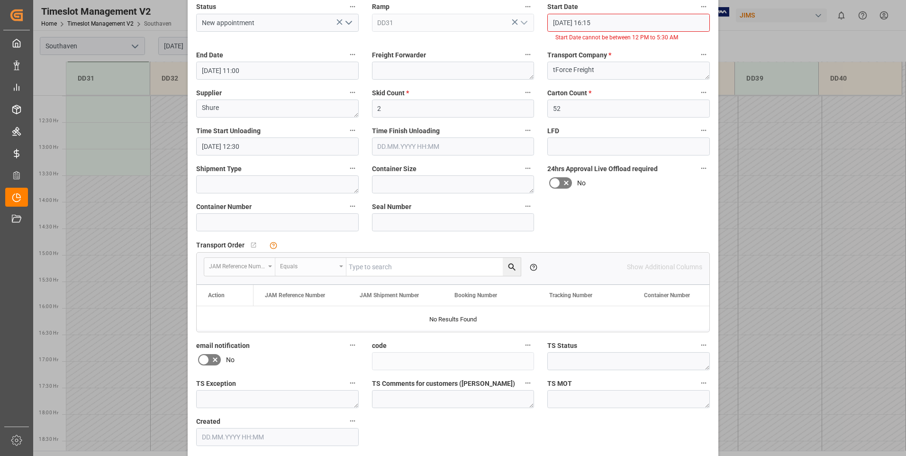
scroll to position [133, 0]
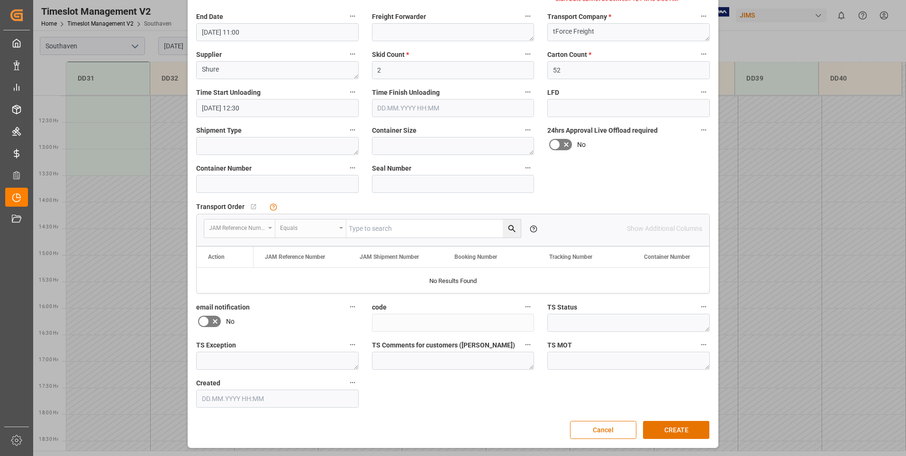
click at [213, 320] on icon at bounding box center [215, 321] width 5 height 5
click at [0, 0] on input "checkbox" at bounding box center [0, 0] width 0 height 0
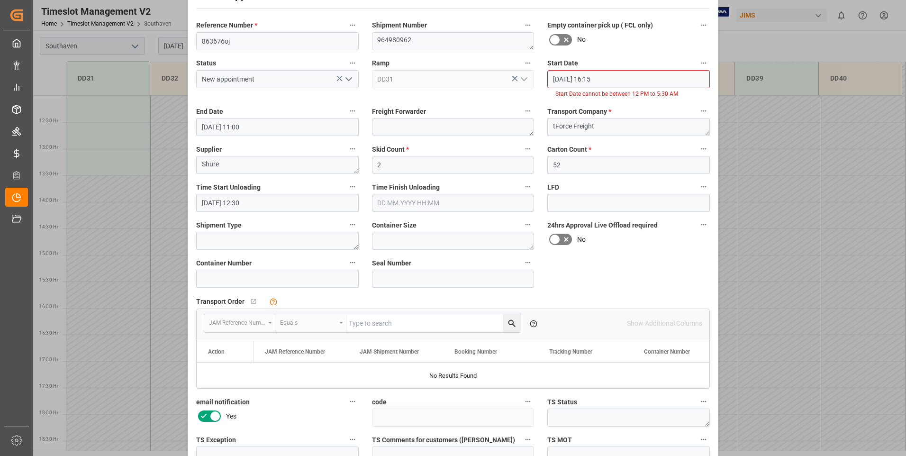
scroll to position [0, 0]
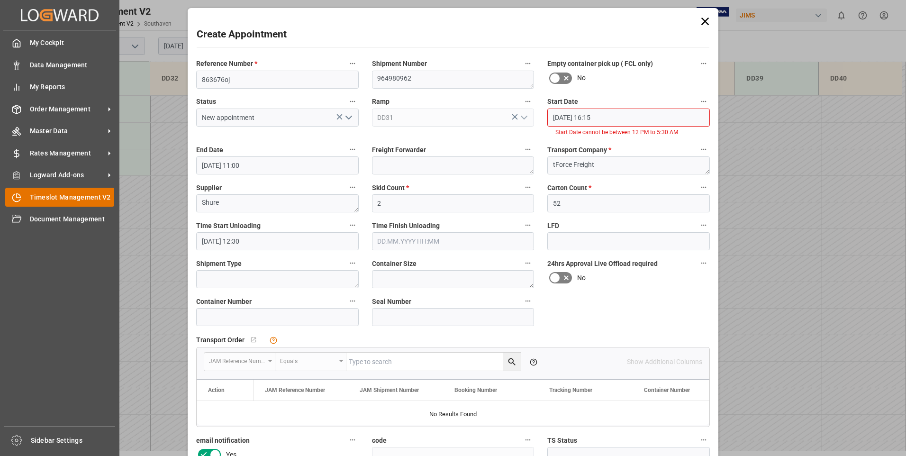
click at [55, 194] on span "Timeslot Management V2" at bounding box center [72, 197] width 85 height 10
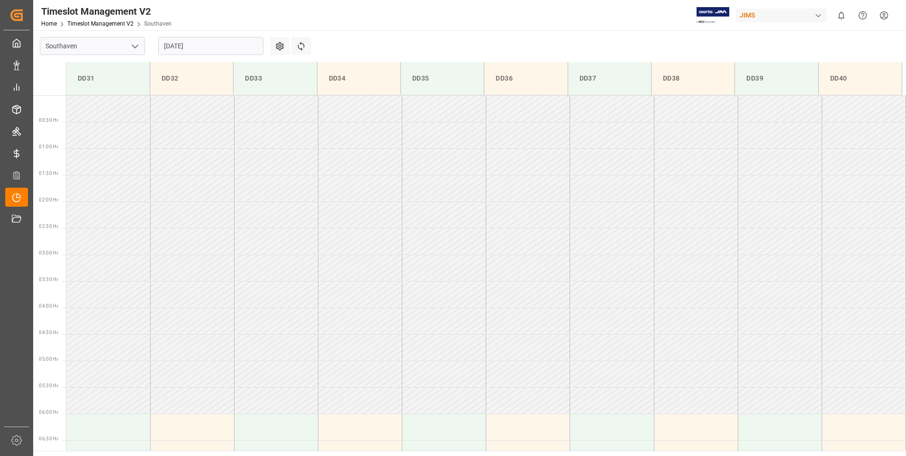
scroll to position [737, 0]
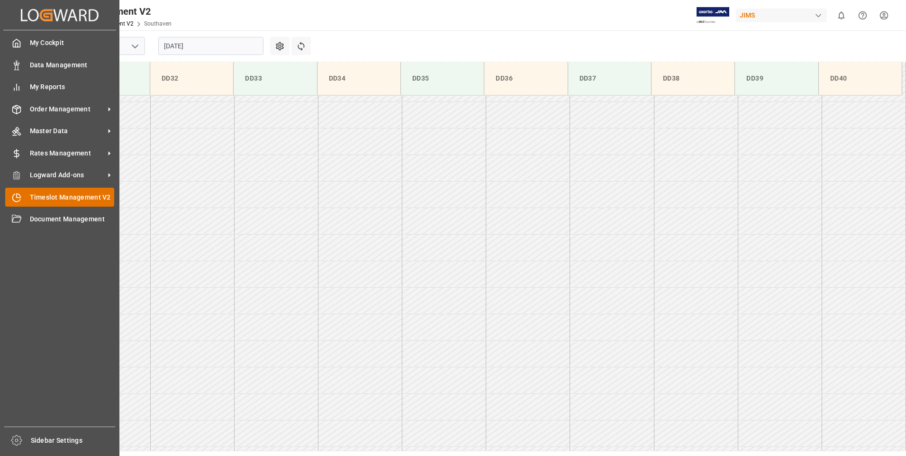
click at [110, 196] on span "Timeslot Management V2" at bounding box center [72, 197] width 85 height 10
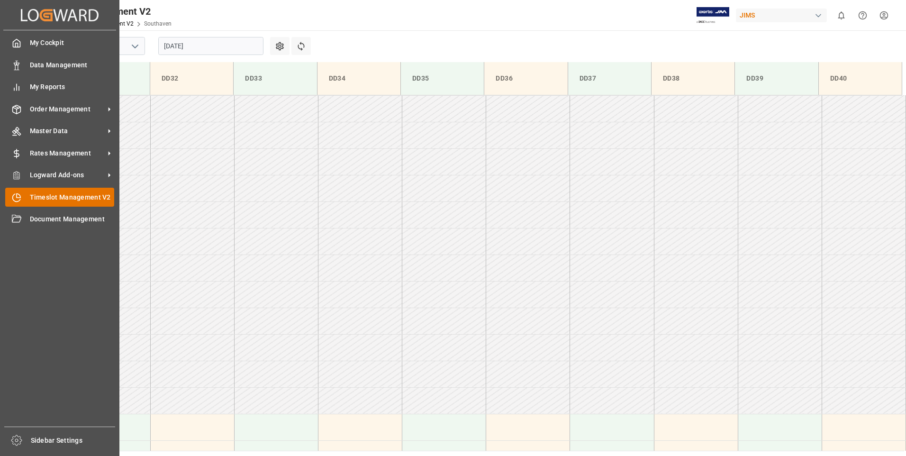
click at [24, 198] on div "Timeslot Management V2 Timeslot Management V2" at bounding box center [59, 197] width 109 height 18
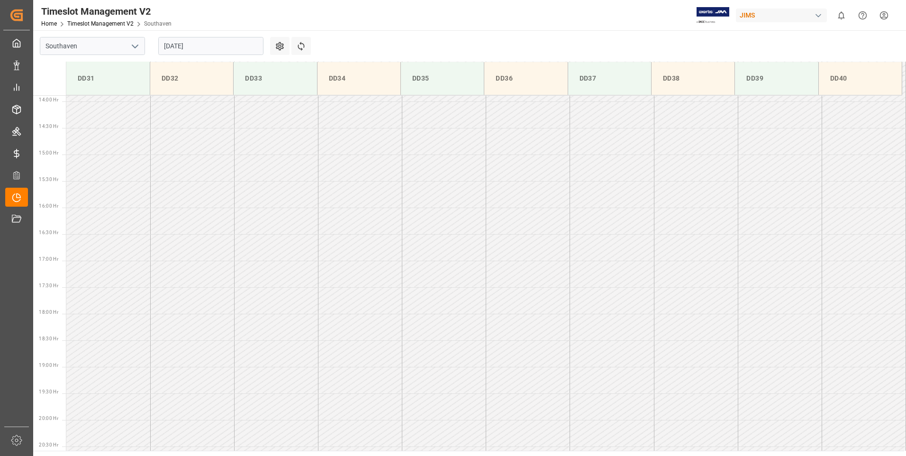
click at [194, 43] on input "[DATE]" at bounding box center [210, 46] width 105 height 18
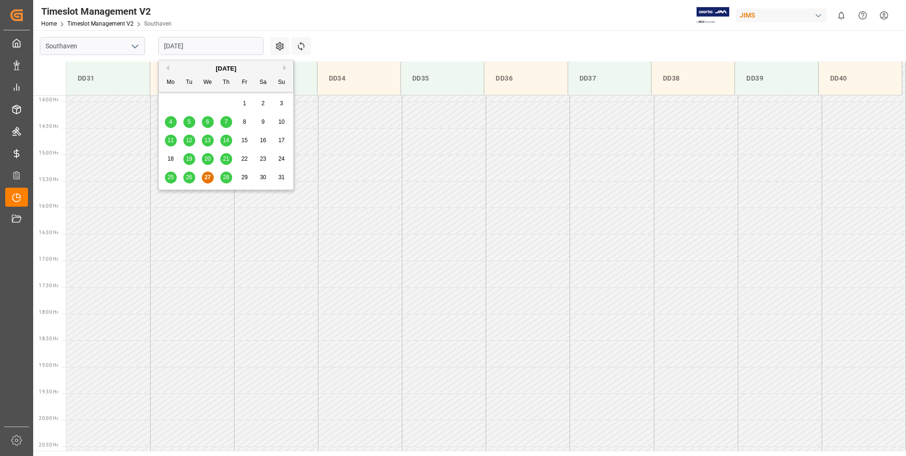
click at [229, 176] on span "28" at bounding box center [226, 177] width 6 height 7
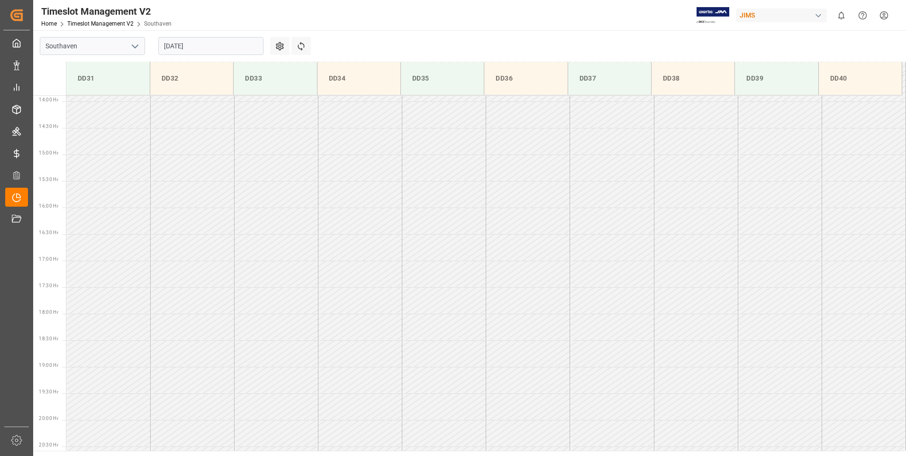
click at [126, 101] on td at bounding box center [108, 114] width 84 height 27
click at [103, 87] on td "DD31" at bounding box center [107, 78] width 83 height 33
click at [131, 49] on icon "open menu" at bounding box center [134, 46] width 11 height 11
click at [118, 67] on div "Southaven" at bounding box center [92, 66] width 104 height 21
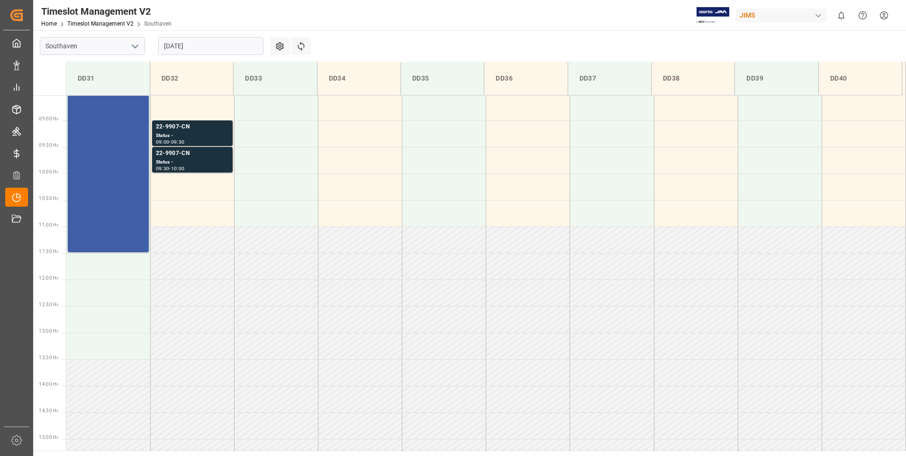
scroll to position [405, 0]
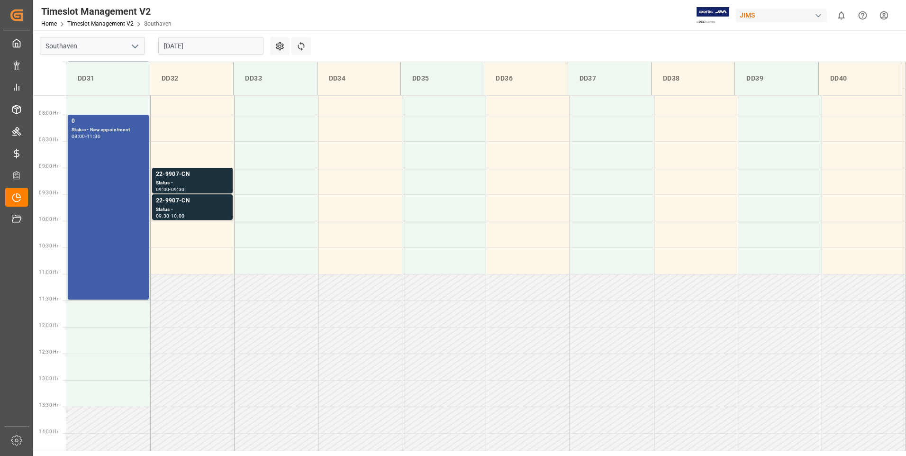
click at [87, 135] on div "-" at bounding box center [85, 136] width 1 height 4
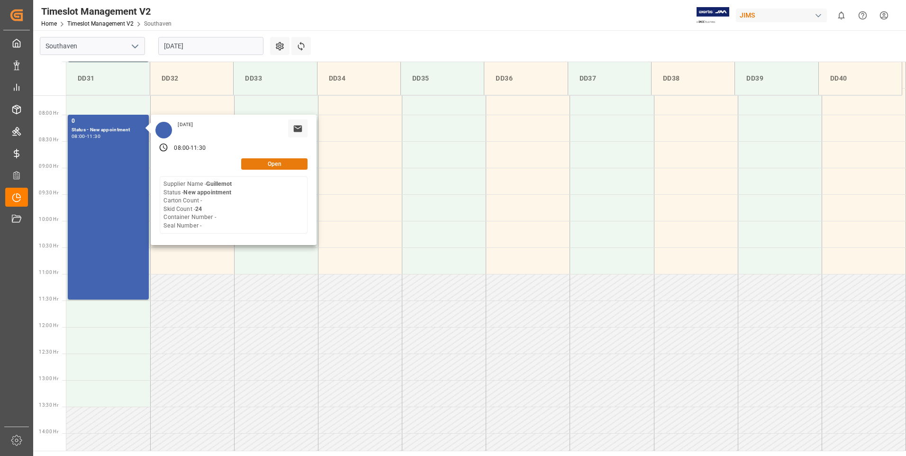
click at [263, 164] on button "Open" at bounding box center [274, 163] width 66 height 11
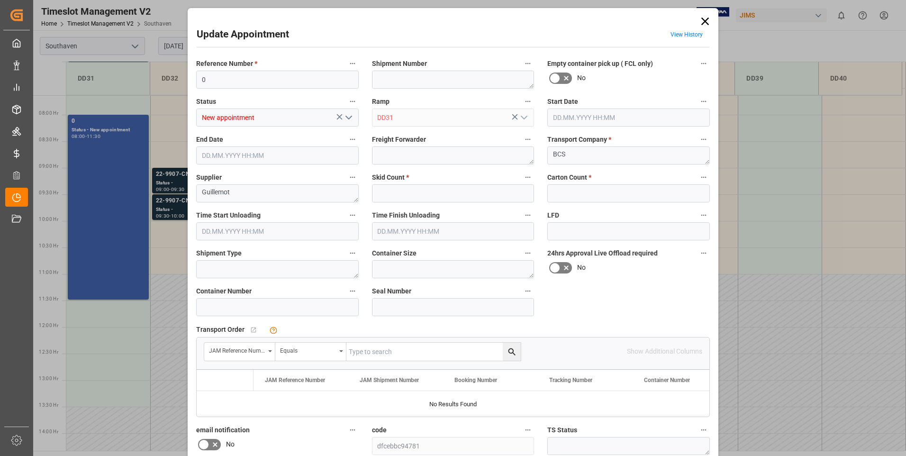
type input "24"
type input "0"
type input "[DATE] 08:00"
type input "[DATE] 11:30"
type input "[DATE] 14:44"
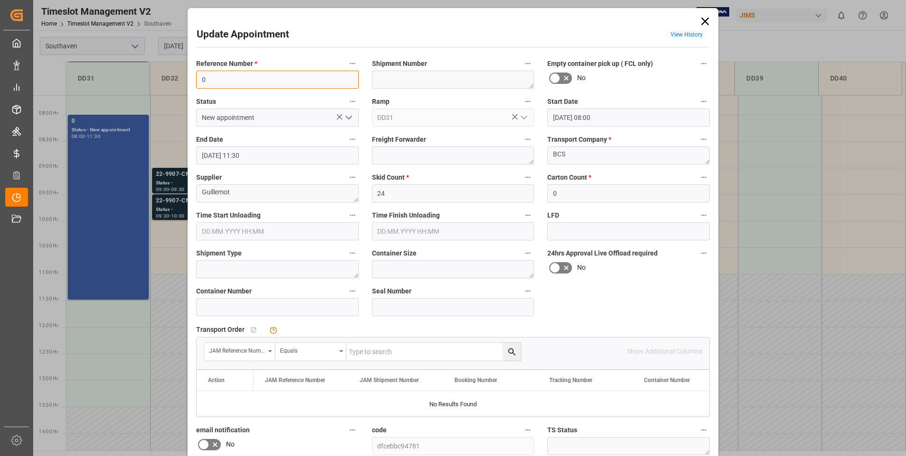
click at [220, 84] on input "0" at bounding box center [277, 80] width 163 height 18
type input "8"
type input "863676oj"
click at [267, 117] on input "New appointment" at bounding box center [277, 118] width 163 height 18
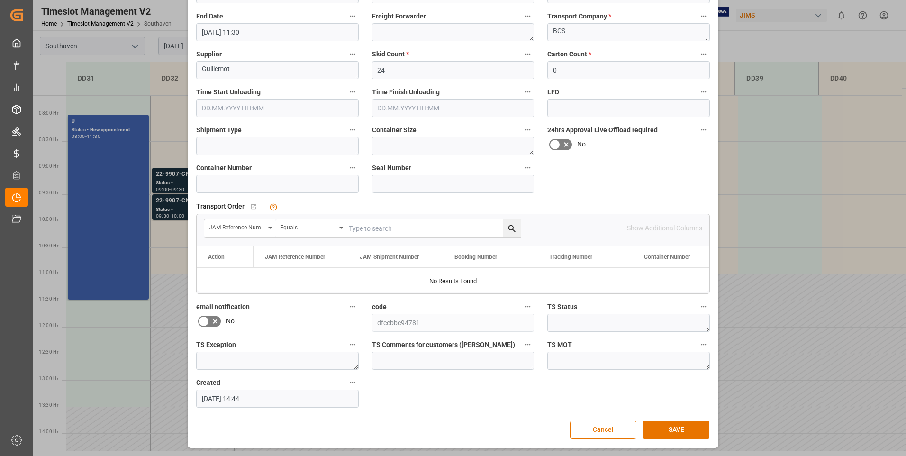
click at [125, 90] on div "Update Appointment View History Reference Number * 863676oj Shipment Number Emp…" at bounding box center [453, 228] width 906 height 456
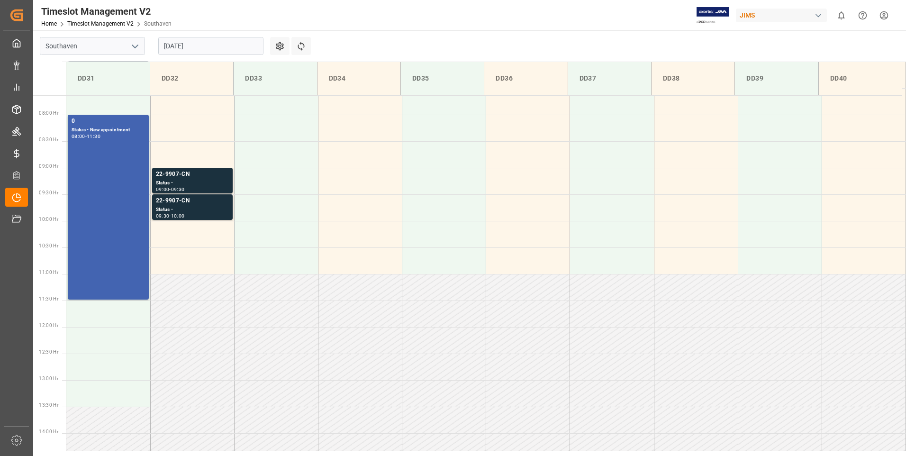
click at [55, 326] on span "12:00 Hr" at bounding box center [48, 325] width 19 height 5
click at [89, 325] on td at bounding box center [108, 313] width 84 height 27
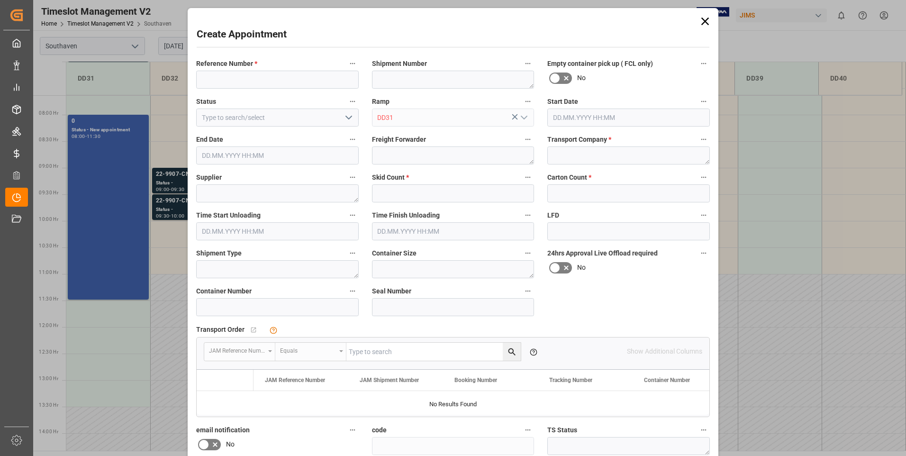
type input "[DATE] 11:30"
type input "[DATE] 12:00"
click at [88, 323] on div "Create Appointment Reference Number * Shipment Number Empty container pick up (…" at bounding box center [453, 228] width 906 height 456
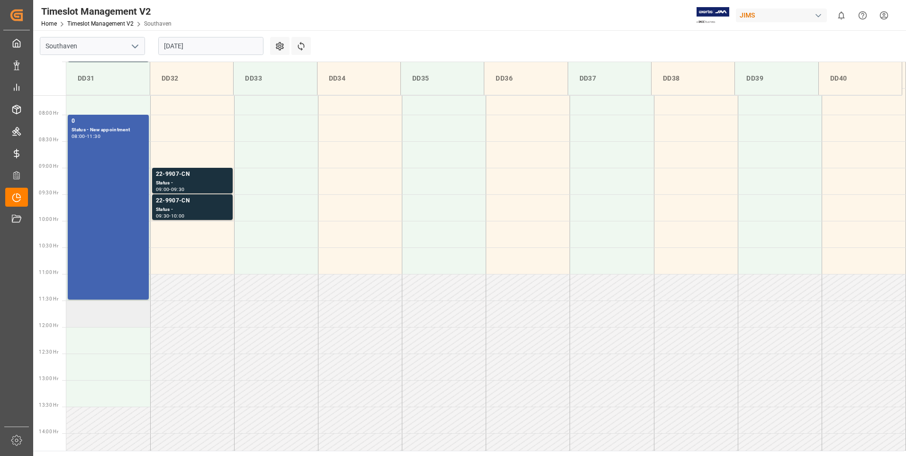
click at [82, 323] on td at bounding box center [108, 313] width 84 height 27
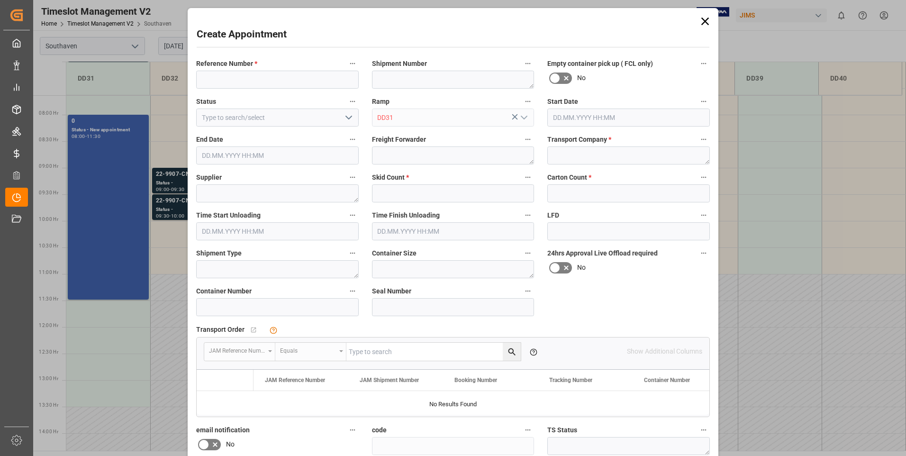
type input "[DATE] 11:30"
type input "[DATE] 12:00"
click at [109, 311] on div "Create Appointment Reference Number * Shipment Number Empty container pick up (…" at bounding box center [453, 228] width 906 height 456
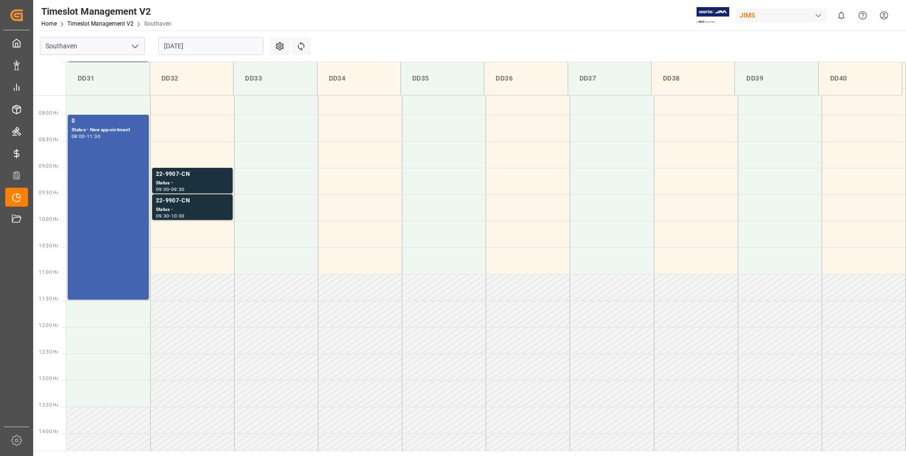
click at [47, 325] on span "12:00 Hr" at bounding box center [48, 325] width 19 height 5
click at [84, 321] on td at bounding box center [108, 313] width 84 height 27
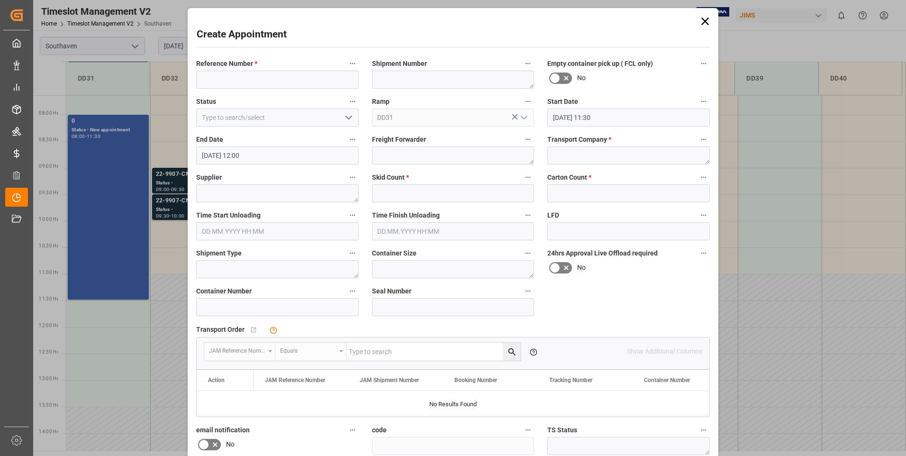
type input "[DATE] 11:30"
type input "[DATE] 12:00"
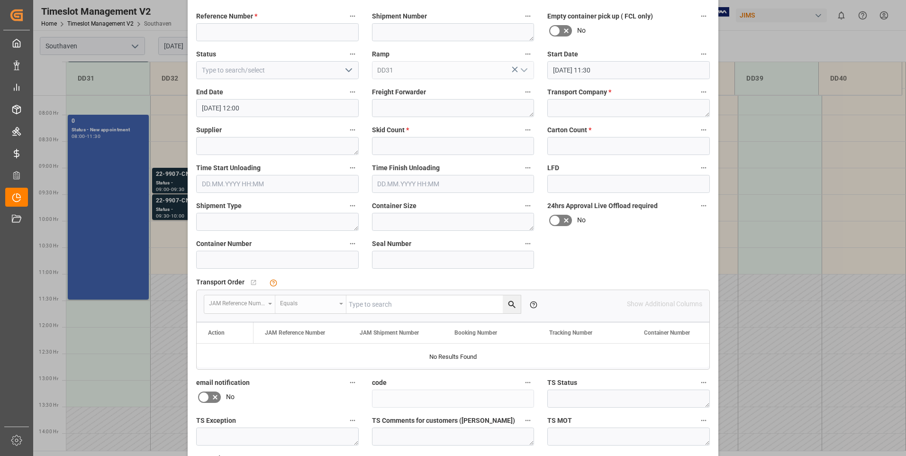
click at [213, 398] on icon at bounding box center [214, 396] width 11 height 11
click at [0, 0] on input "checkbox" at bounding box center [0, 0] width 0 height 0
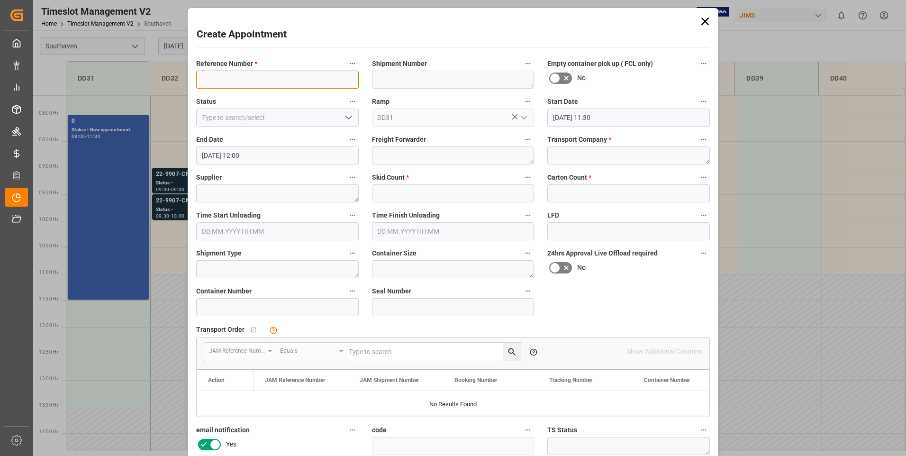
click at [276, 84] on input at bounding box center [277, 80] width 163 height 18
type input "863676oj"
type input "New appointment"
type input "2"
type input "52"
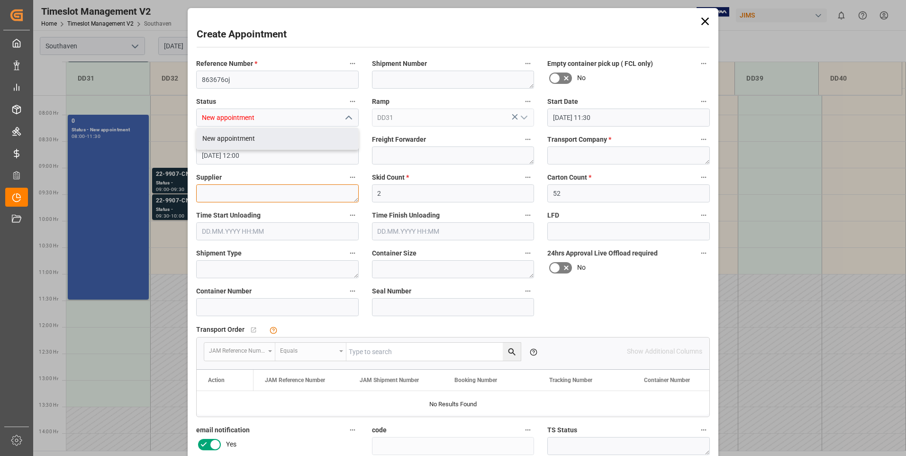
click at [225, 196] on textarea at bounding box center [277, 193] width 163 height 18
type textarea "shure"
click at [406, 82] on textarea at bounding box center [453, 80] width 163 height 18
type textarea "964980962"
click at [425, 155] on textarea at bounding box center [453, 155] width 163 height 18
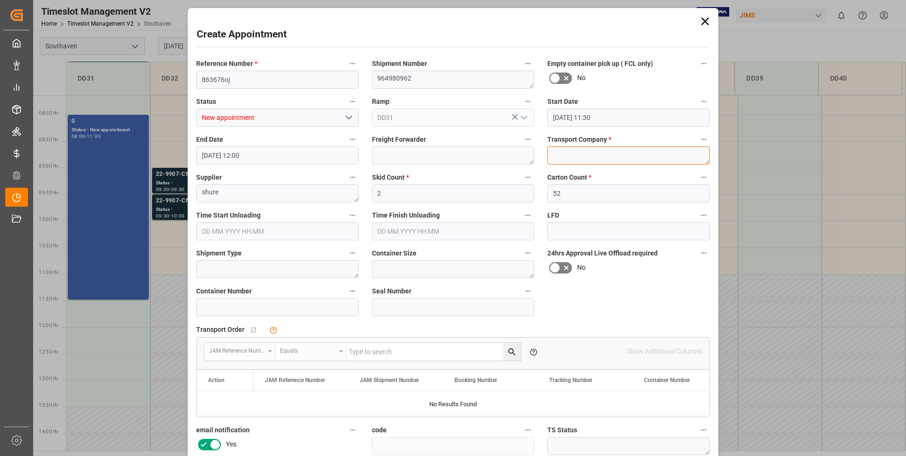
click at [561, 149] on textarea at bounding box center [628, 155] width 163 height 18
type textarea "Tforce Freight"
click at [557, 267] on icon at bounding box center [554, 267] width 11 height 11
click at [0, 0] on input "checkbox" at bounding box center [0, 0] width 0 height 0
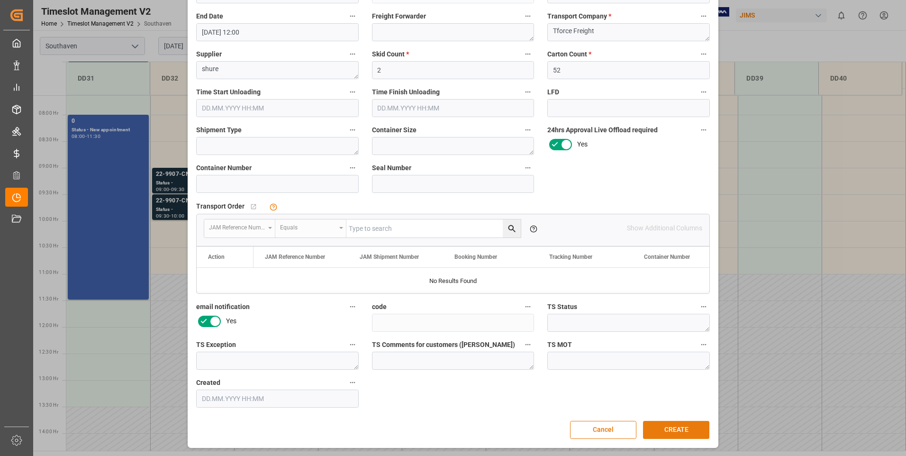
click at [673, 429] on button "CREATE" at bounding box center [676, 430] width 66 height 18
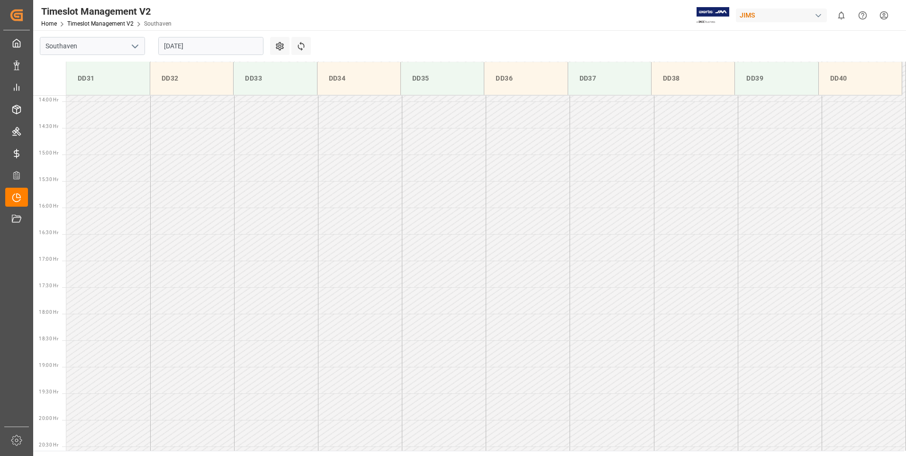
scroll to position [547, 0]
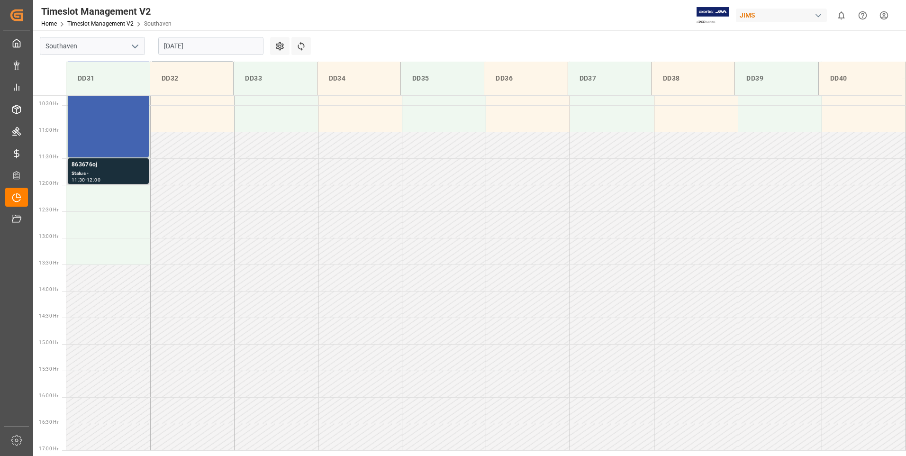
click at [100, 172] on div "Status -" at bounding box center [108, 174] width 73 height 8
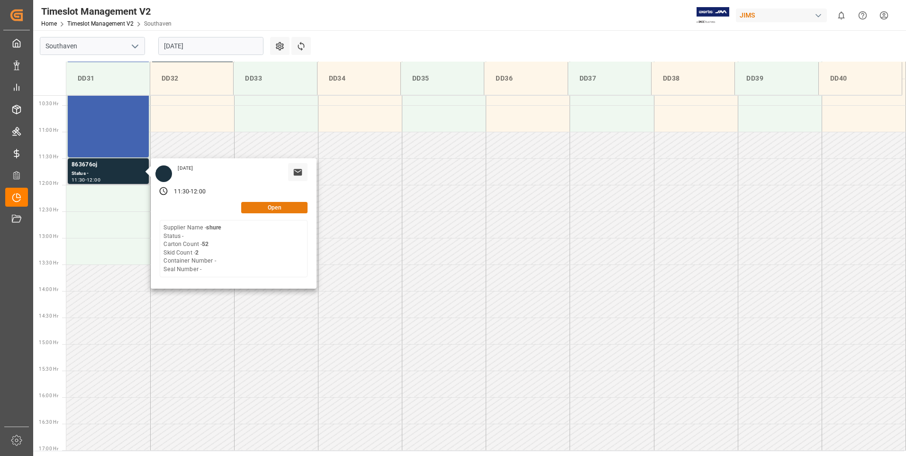
click at [273, 209] on button "Open" at bounding box center [274, 207] width 66 height 11
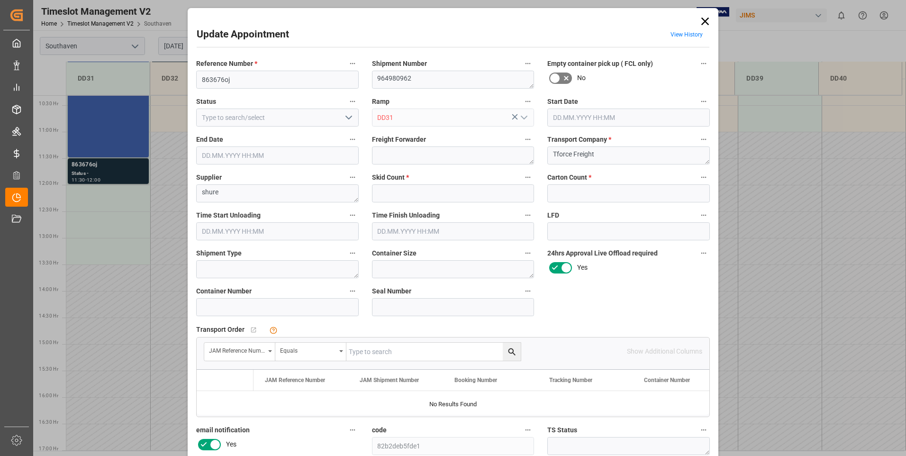
type input "2"
type input "52"
type input "[DATE] 11:30"
type input "[DATE] 12:00"
type input "[DATE] 19:39"
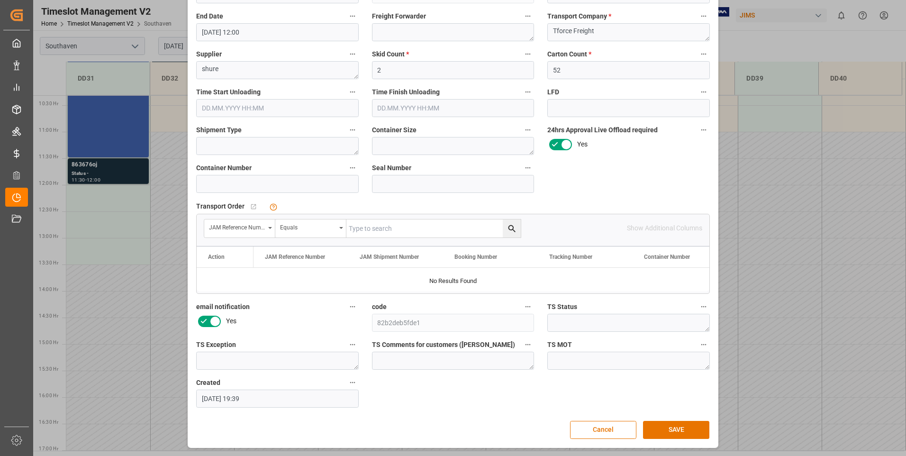
scroll to position [0, 0]
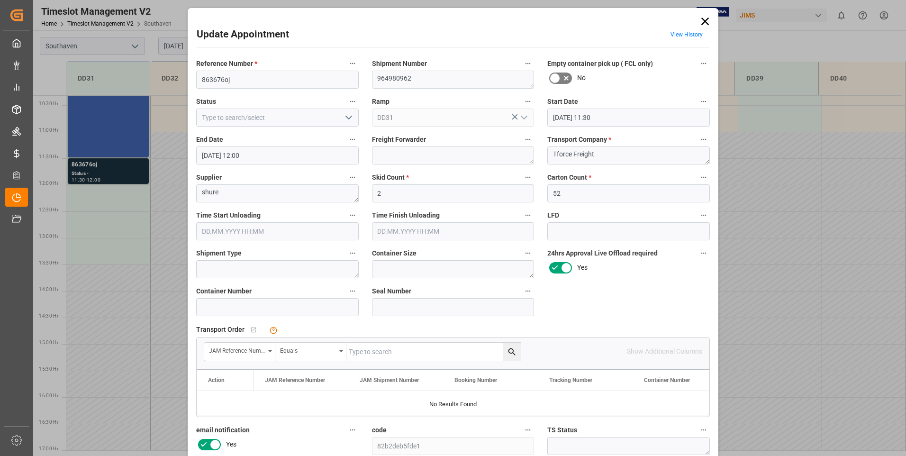
click at [120, 172] on div "Update Appointment View History Reference Number * 863676oj Shipment Number 964…" at bounding box center [453, 228] width 906 height 456
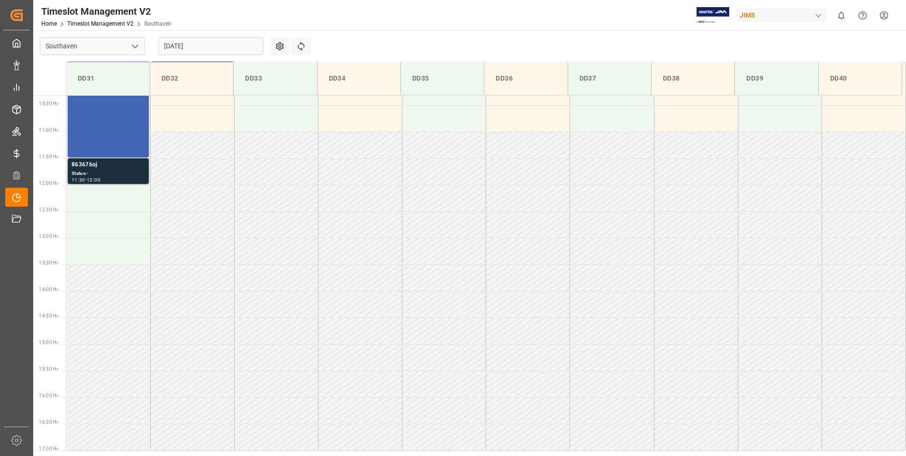
click at [121, 173] on div "Status -" at bounding box center [108, 174] width 73 height 8
